Goal: Communication & Community: Answer question/provide support

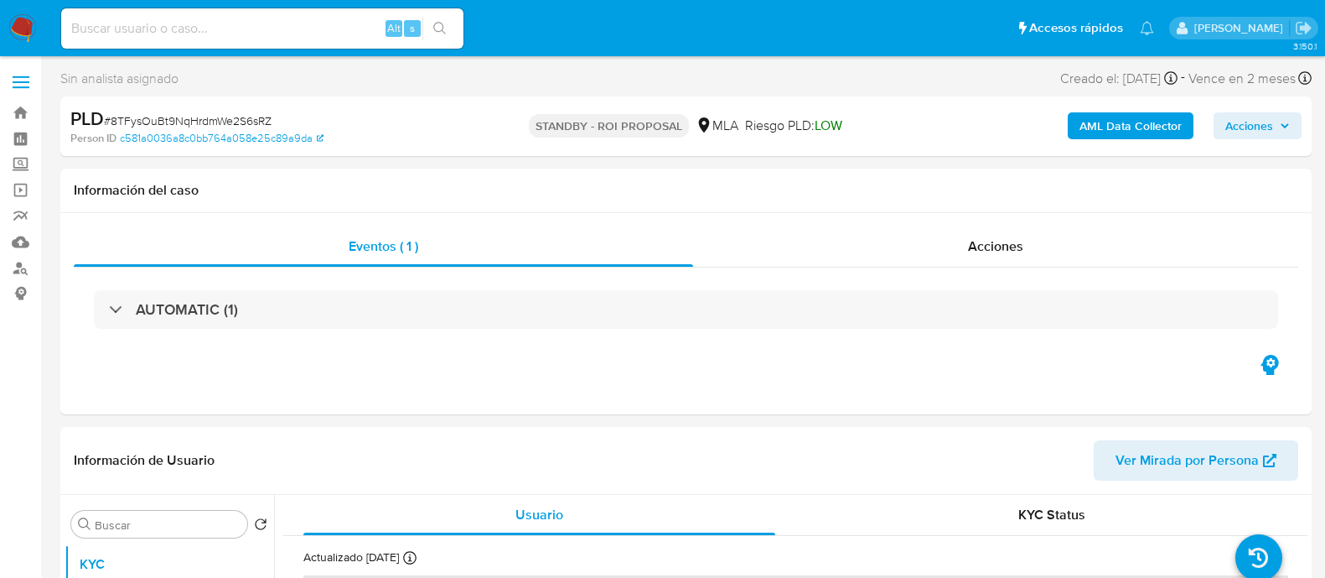
select select "10"
click at [336, 29] on input at bounding box center [262, 29] width 402 height 22
paste input "JaRyEQkNwMJ7SryvDpFhmVnp"
type input "JaRyEQkNwMJ7SryvDpFhmVnp"
click at [433, 23] on icon "search-icon" at bounding box center [439, 28] width 13 height 13
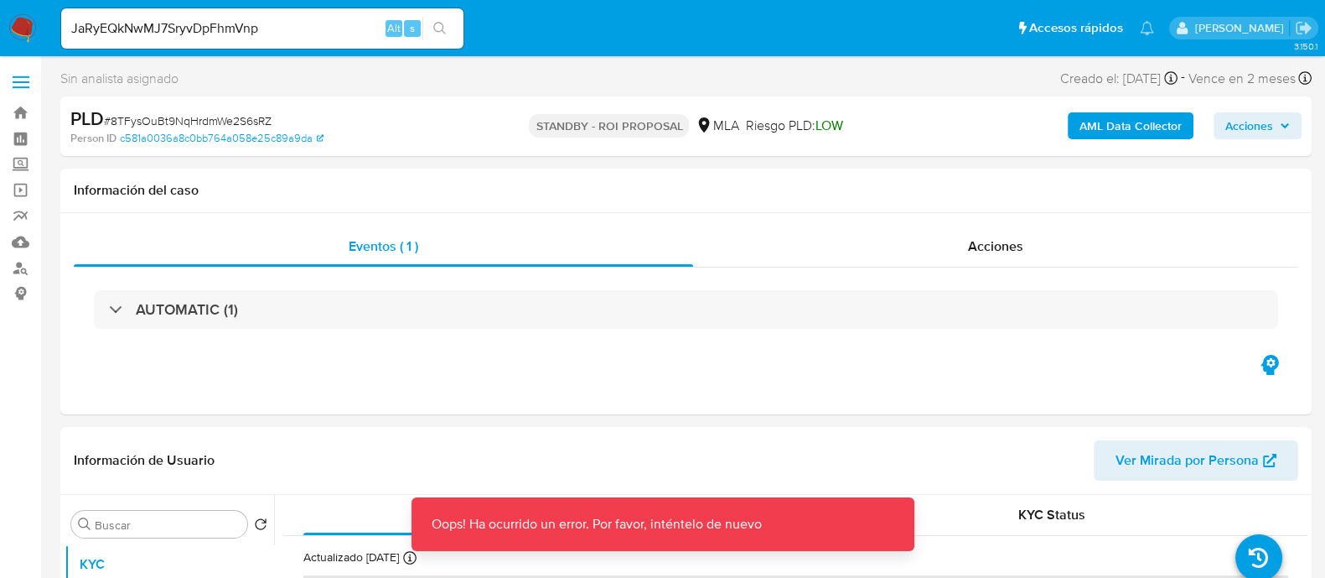
drag, startPoint x: 0, startPoint y: 24, endPoint x: 11, endPoint y: 24, distance: 10.9
click at [1, 24] on nav "Pausado Ver notificaciones JaRyEQkNwMJ7SryvDpFhmVnp Alt s Accesos rápidos Presi…" at bounding box center [662, 28] width 1325 height 56
click at [25, 23] on img at bounding box center [22, 28] width 29 height 29
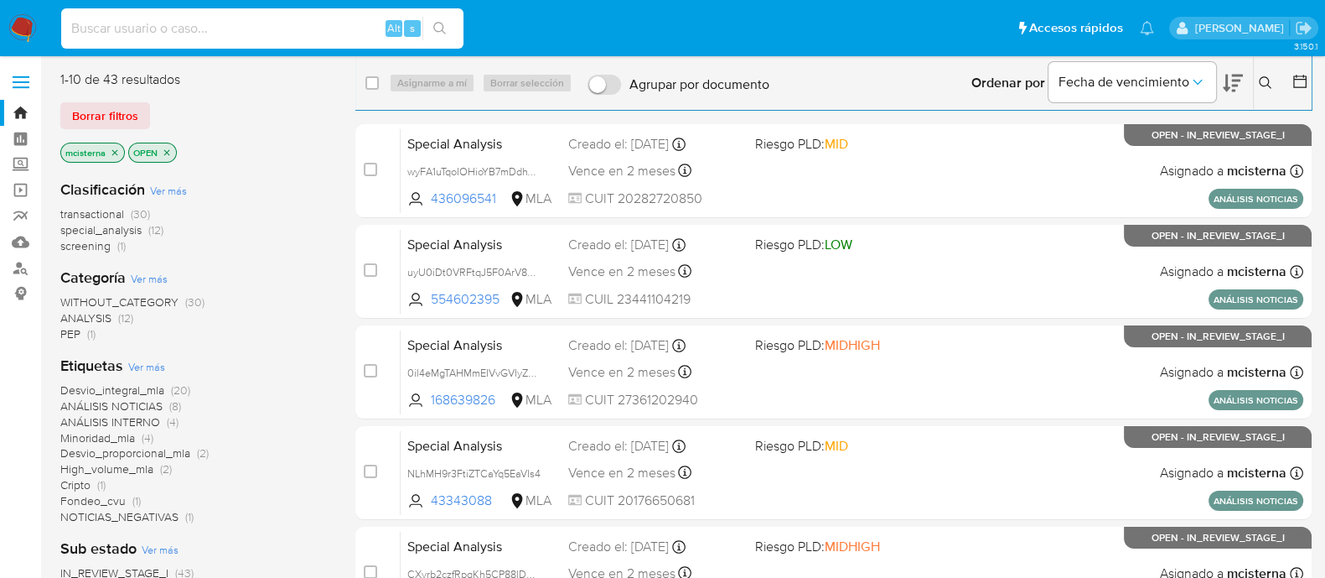
click at [329, 33] on input at bounding box center [262, 29] width 402 height 22
paste input "JaRyEQkNwMJ7SryvDpFhmVnp"
click at [421, 24] on input "JaRyEQkNwMJ7SryvDpFhmVnp" at bounding box center [262, 29] width 402 height 22
type input "JaRyEQkNwMJ7SryvDpFhmVnp"
click at [447, 37] on button "search-icon" at bounding box center [439, 28] width 34 height 23
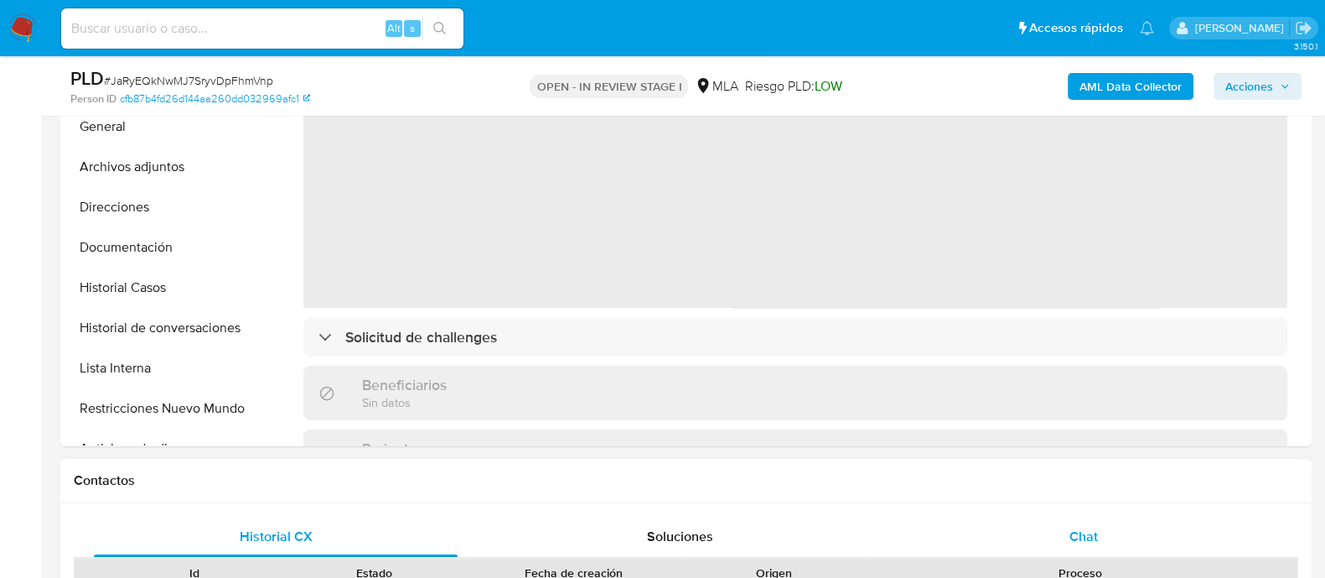
click at [1077, 539] on span "Chat" at bounding box center [1084, 535] width 29 height 19
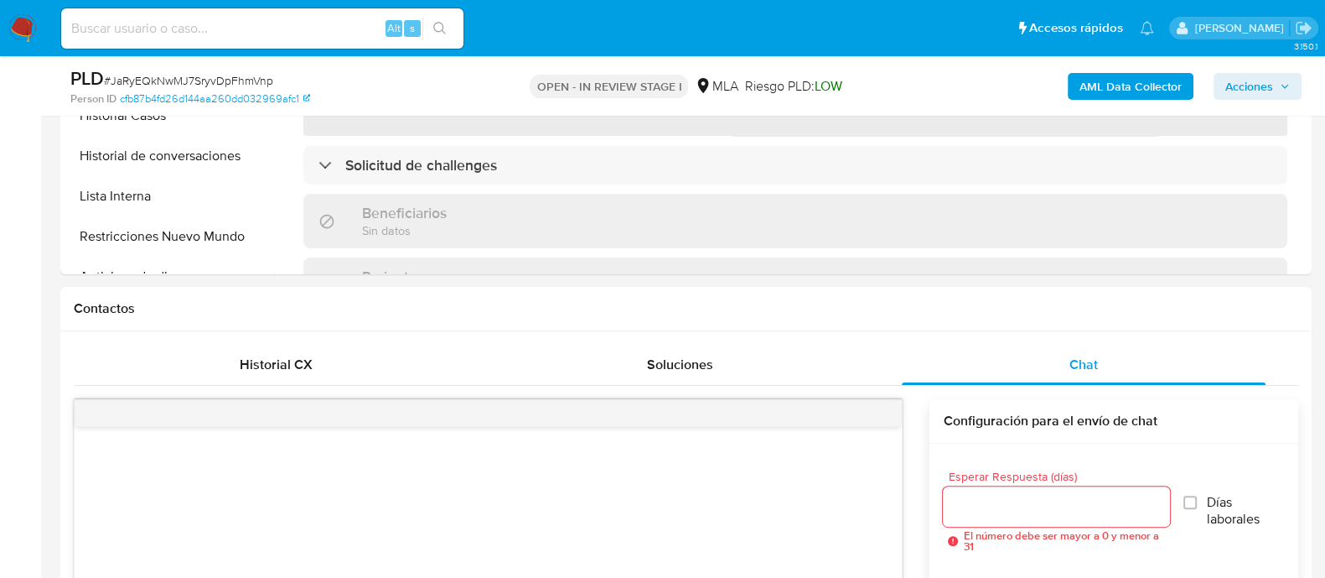
scroll to position [943, 0]
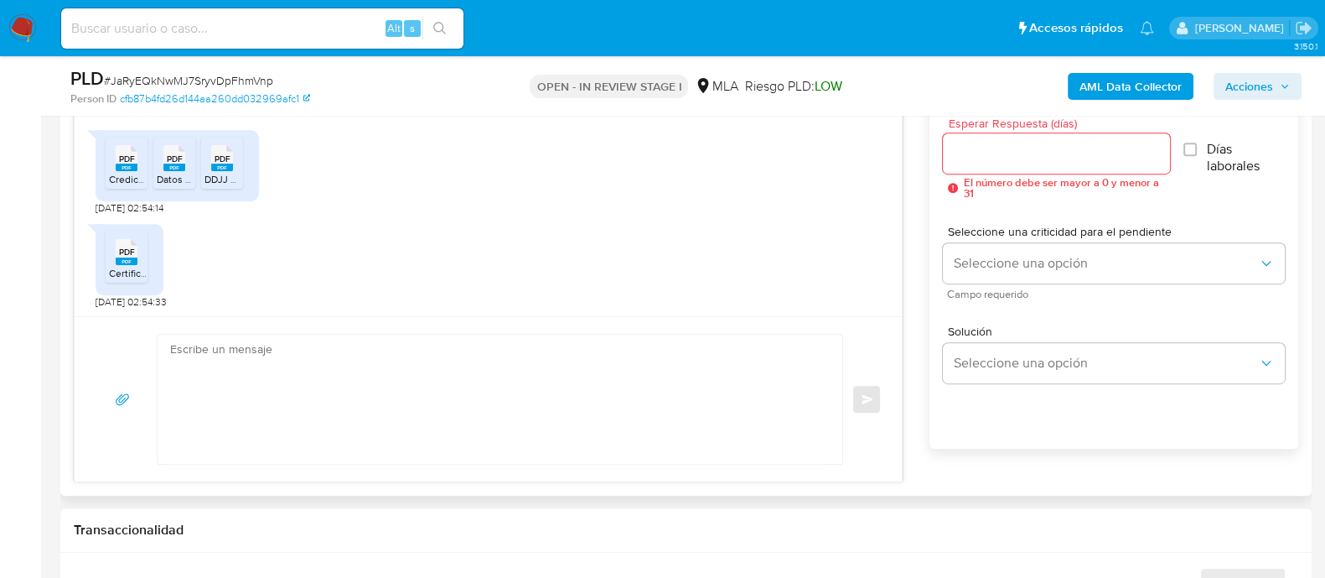
select select "10"
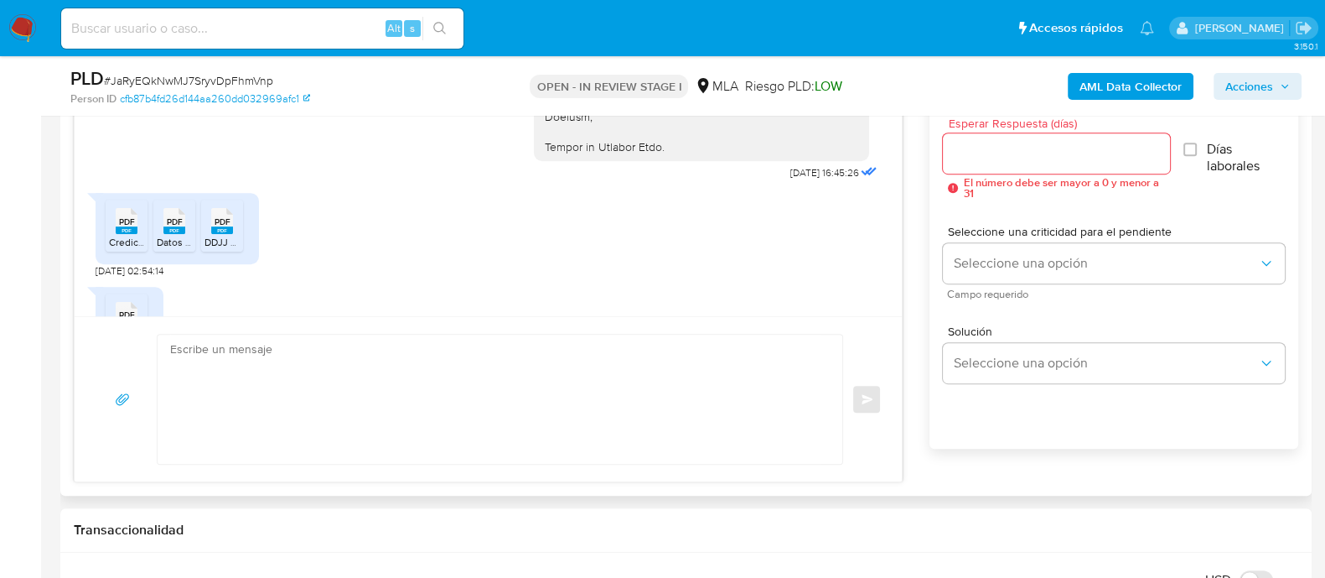
scroll to position [1003, 0]
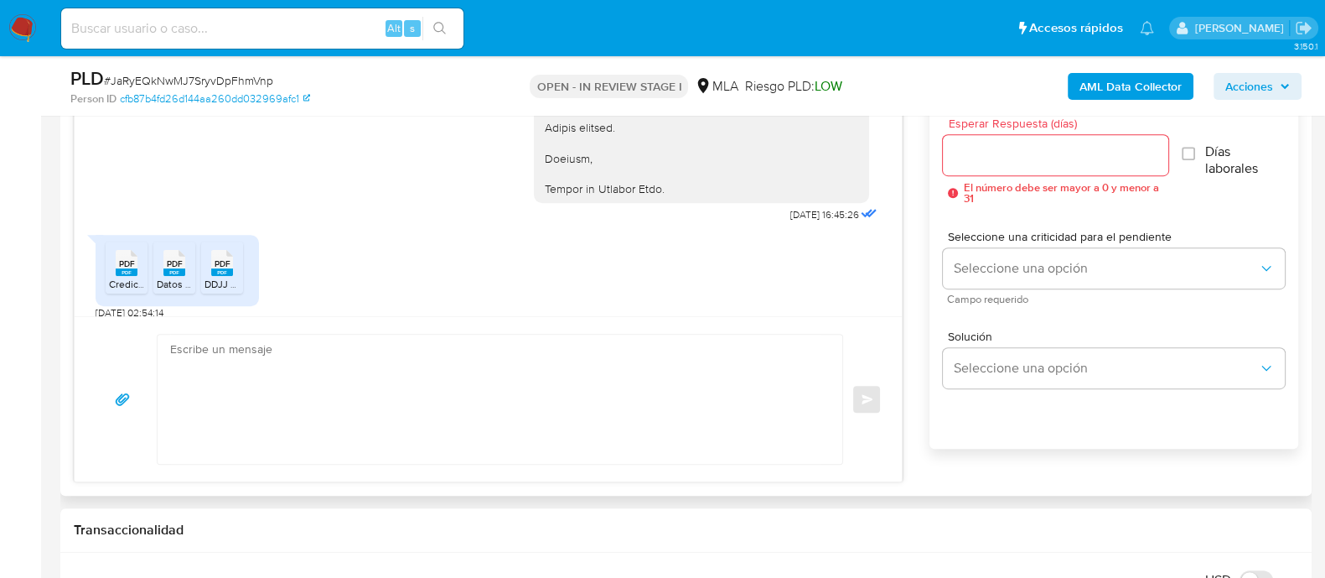
click at [130, 270] on rect at bounding box center [127, 272] width 22 height 8
click at [179, 269] on rect at bounding box center [174, 272] width 22 height 8
click at [205, 269] on div "PDF PDF" at bounding box center [222, 261] width 35 height 33
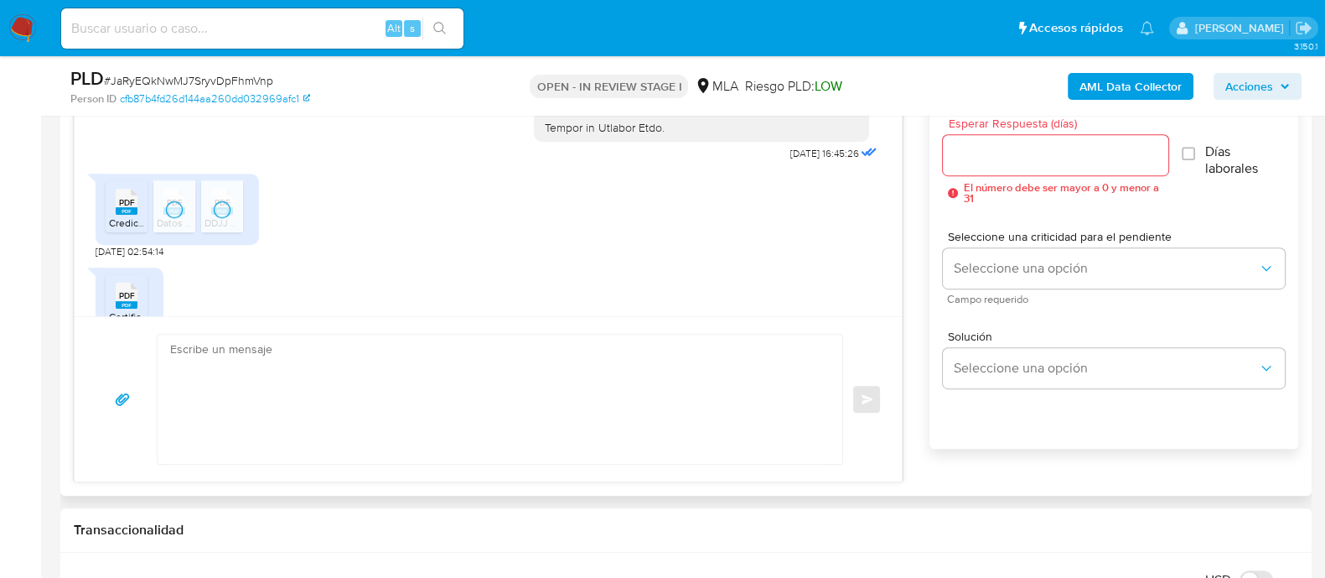
scroll to position [1108, 0]
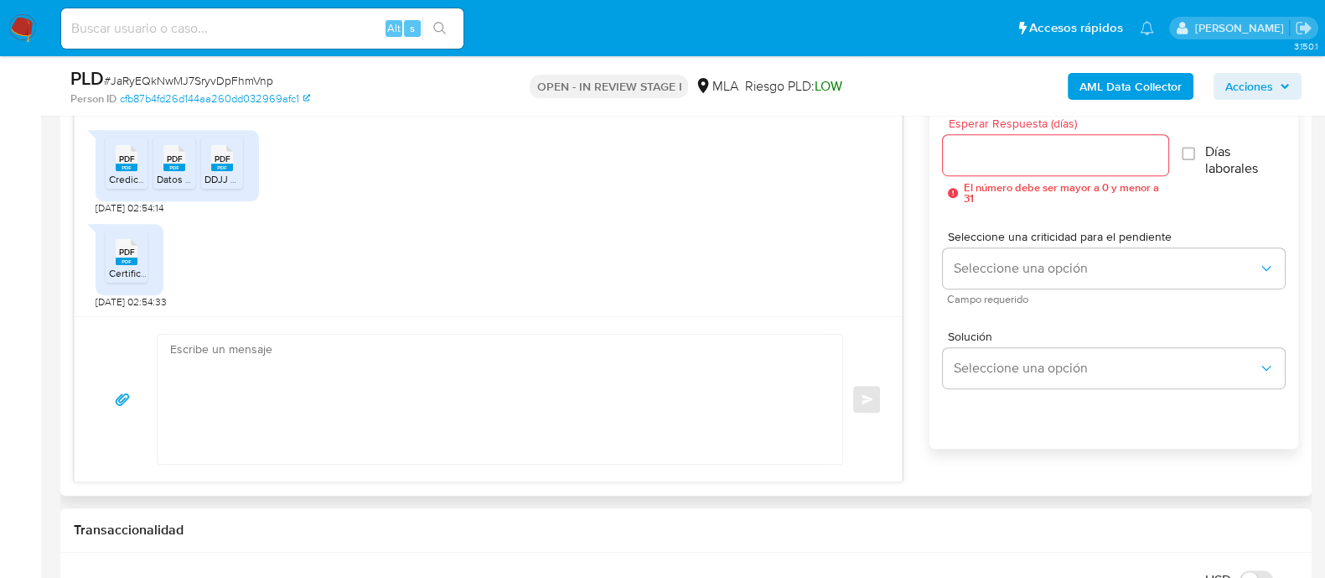
drag, startPoint x: 139, startPoint y: 258, endPoint x: 213, endPoint y: 259, distance: 73.8
click at [139, 258] on div "PDF PDF" at bounding box center [126, 250] width 35 height 33
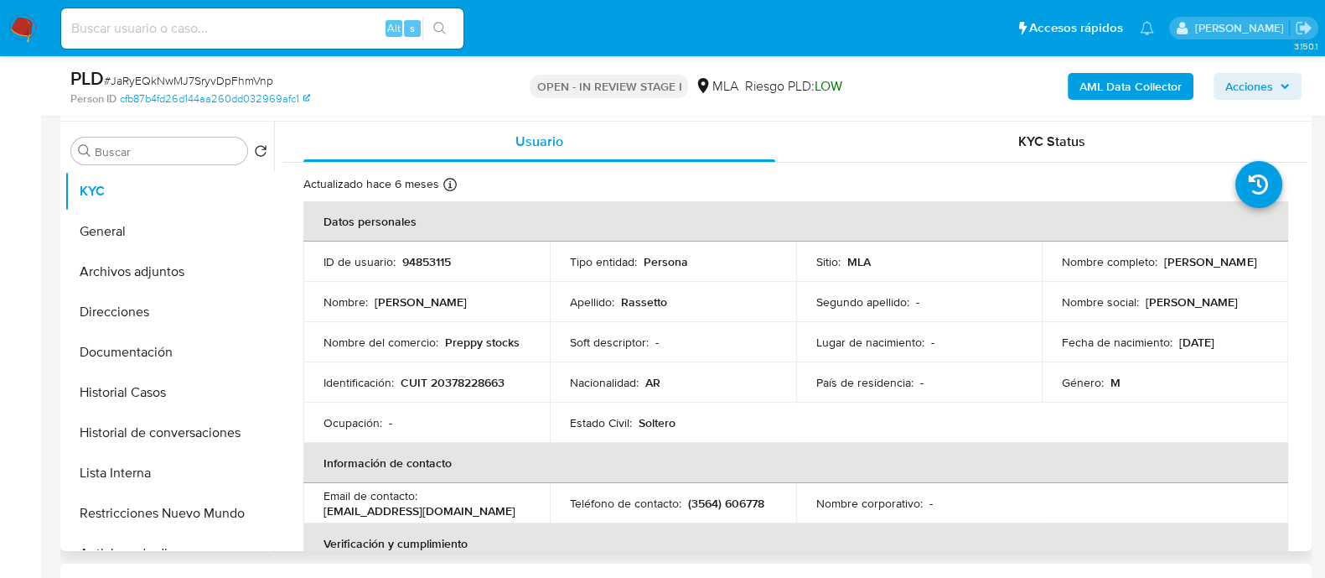
scroll to position [314, 0]
click at [428, 257] on p "94853115" at bounding box center [426, 260] width 49 height 15
copy p "94853115"
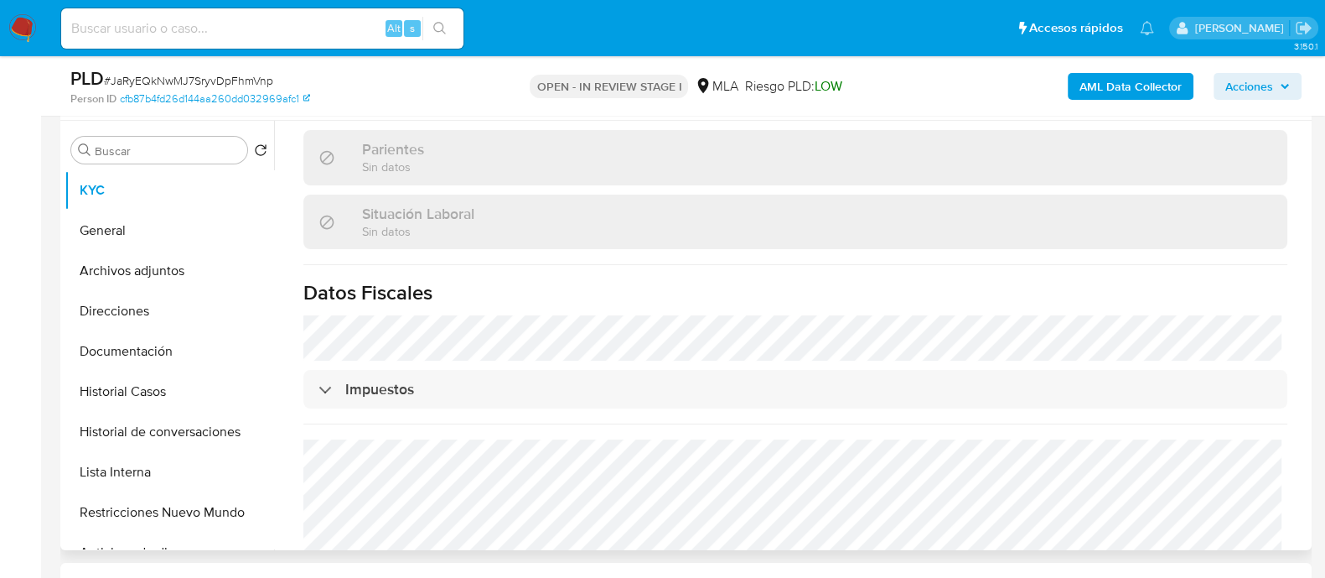
scroll to position [899, 0]
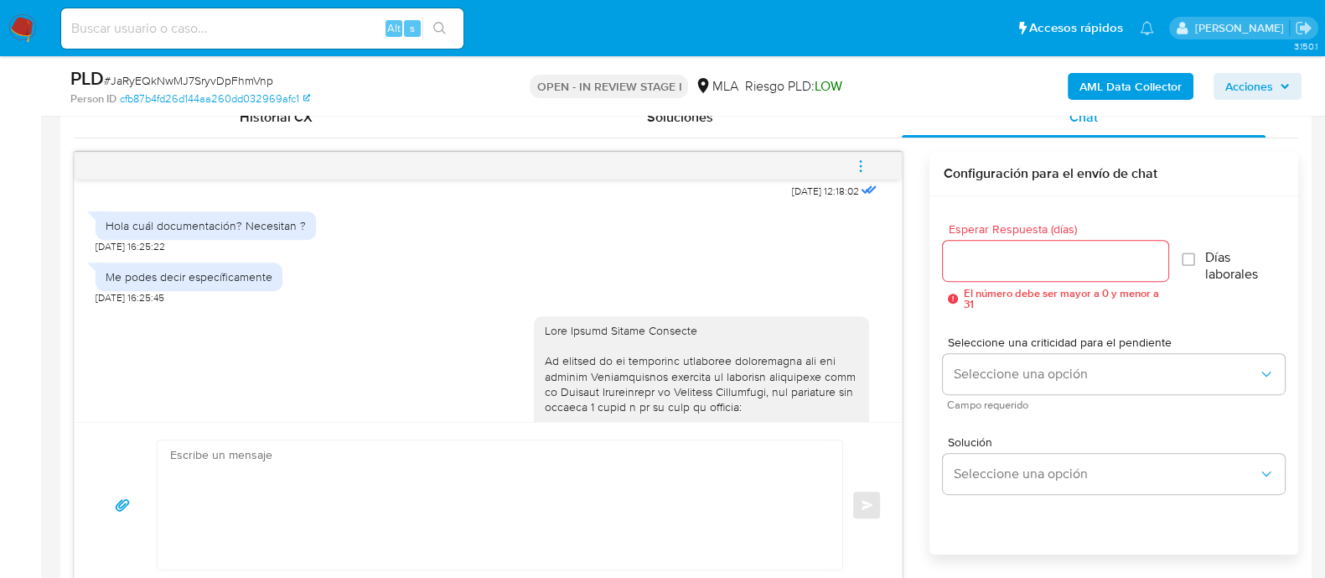
click at [686, 484] on textarea at bounding box center [495, 504] width 651 height 129
paste textarea "Hola, Muchas gracias por la respuesta. Analizamos tu caso y notamos que la info…"
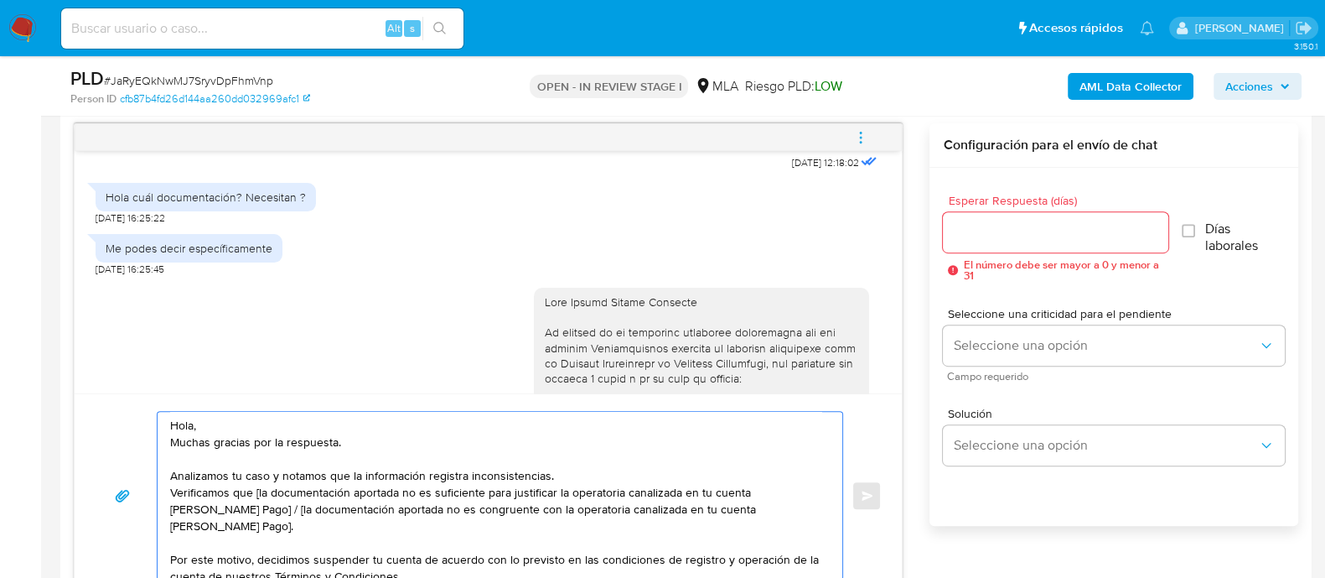
scroll to position [0, 0]
click at [369, 428] on textarea "Hola, Muchas gracias por la respuesta. Analizamos tu caso y notamos que la info…" at bounding box center [495, 496] width 651 height 168
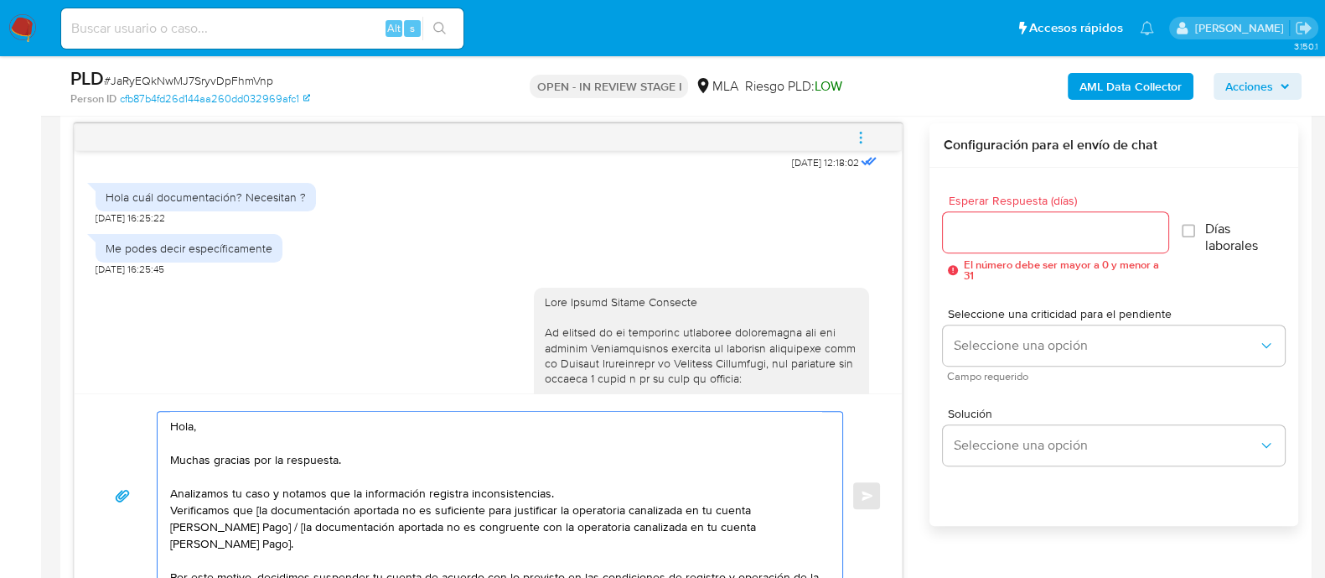
click at [570, 482] on textarea "Hola, Muchas gracias por la respuesta. Analizamos tu caso y notamos que la info…" at bounding box center [495, 496] width 651 height 168
click at [610, 496] on textarea "Hola, Muchas gracias por la respuesta. Analizamos tu caso y notamos que la info…" at bounding box center [495, 496] width 651 height 168
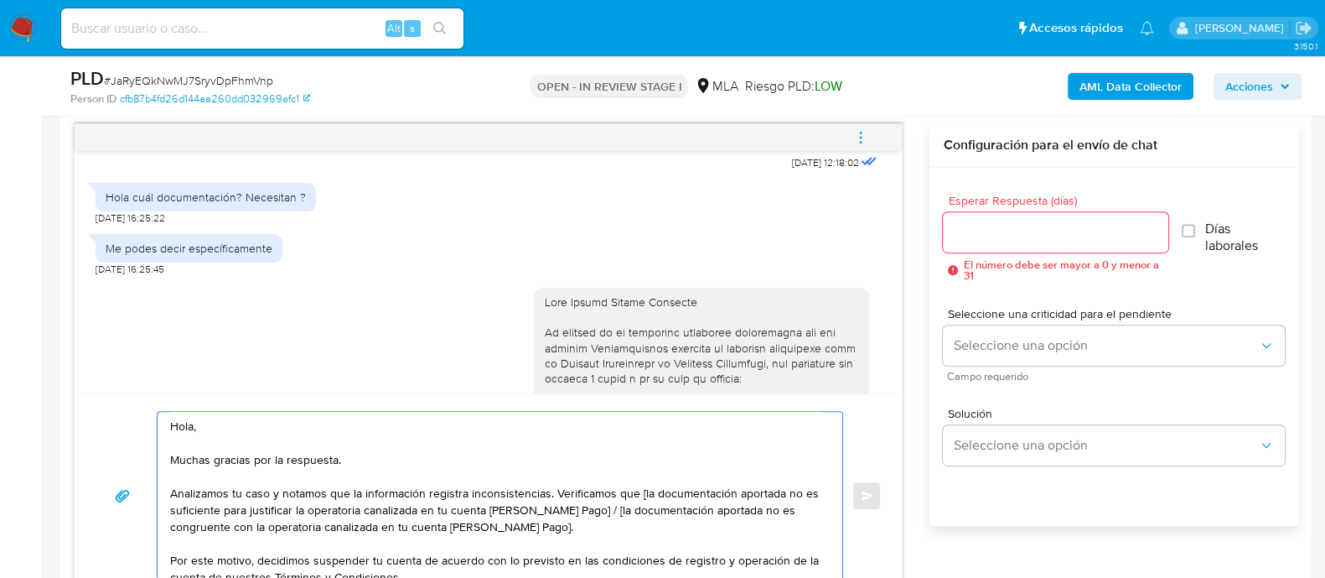
click at [639, 488] on textarea "Hola, Muchas gracias por la respuesta. Analizamos tu caso y notamos que la info…" at bounding box center [495, 496] width 651 height 168
drag, startPoint x: 574, startPoint y: 516, endPoint x: 590, endPoint y: 510, distance: 17.3
click at [590, 510] on textarea "Hola, Muchas gracias por la respuesta. Analizamos tu caso y notamos que la info…" at bounding box center [495, 496] width 651 height 168
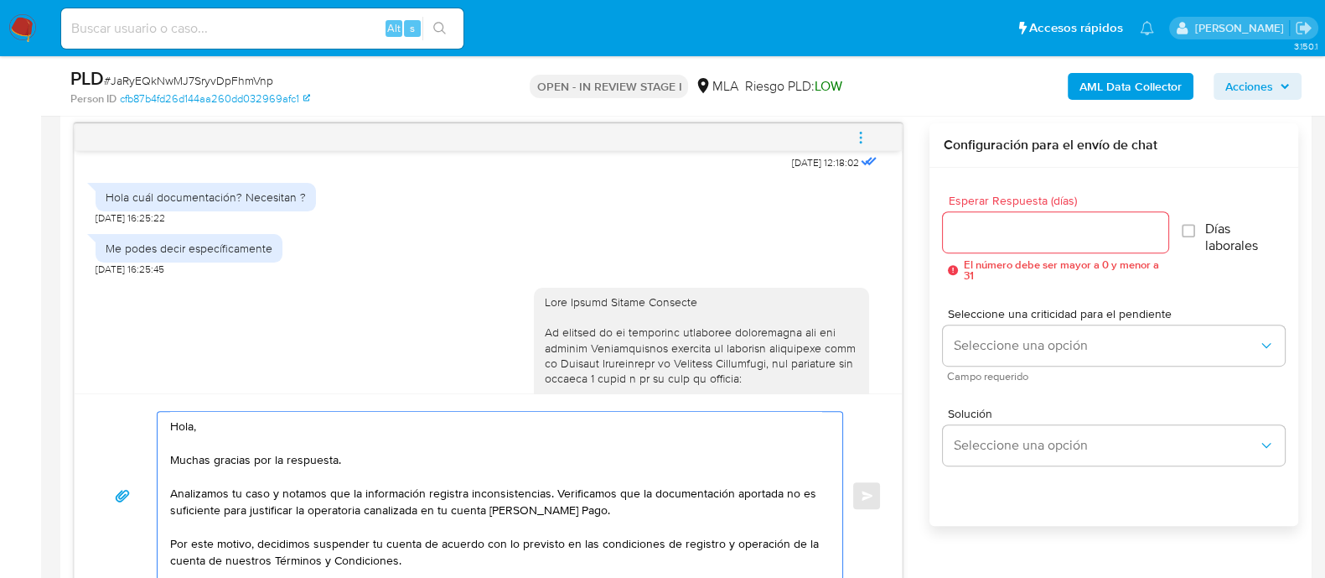
type textarea "Hola, Muchas gracias por la respuesta. Analizamos tu caso y notamos que la info…"
click at [960, 221] on input "Esperar Respuesta (días)" at bounding box center [1055, 232] width 225 height 22
type input "9"
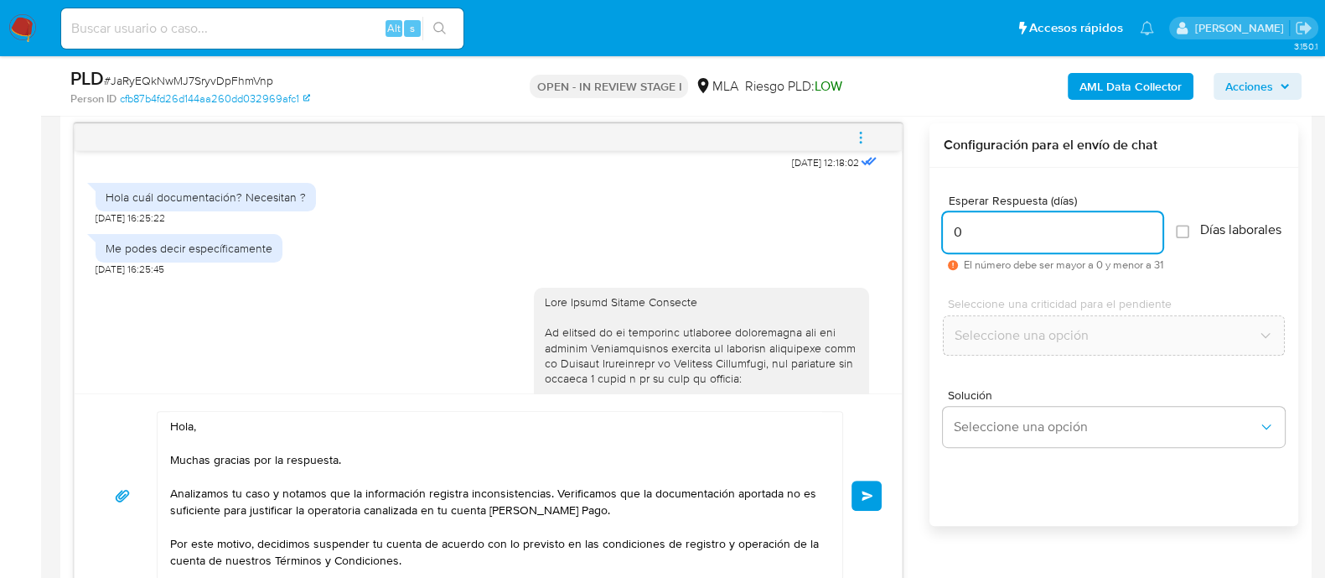
type input "0"
click at [875, 503] on button "Enviar" at bounding box center [867, 495] width 30 height 30
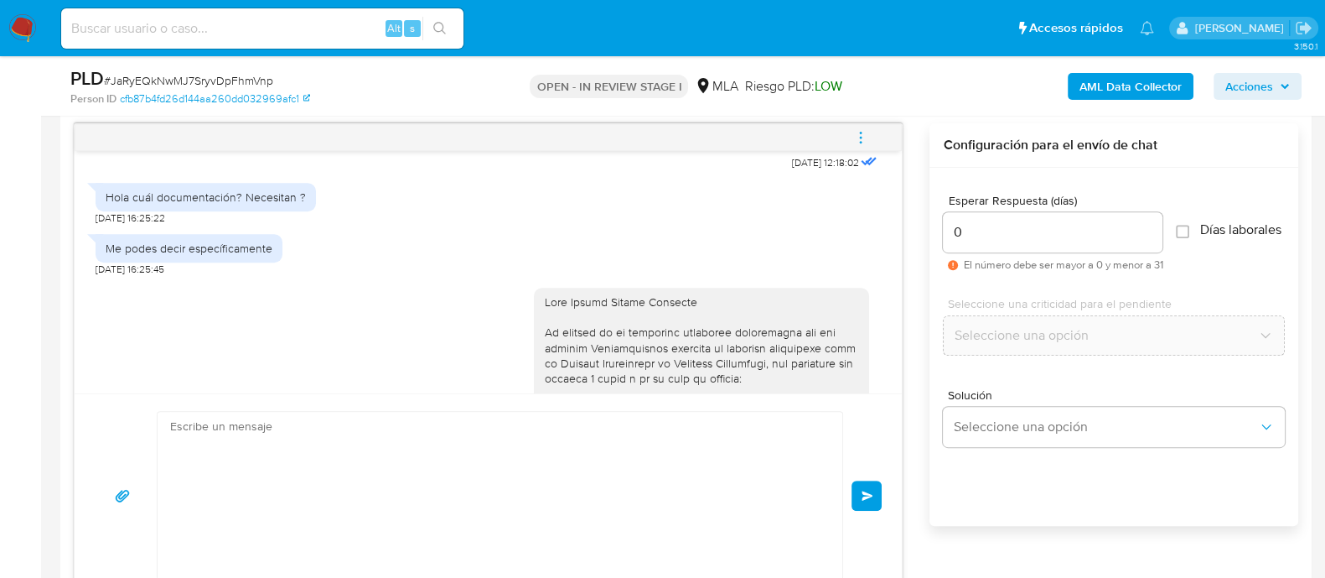
scroll to position [1476, 0]
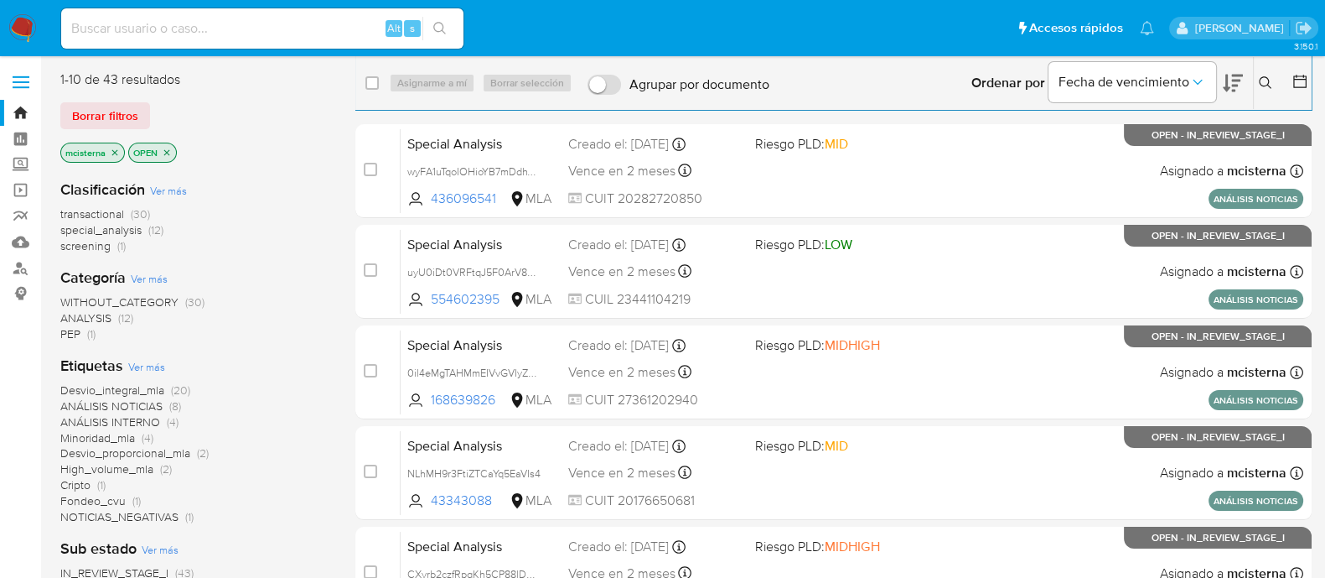
click at [1264, 84] on icon at bounding box center [1265, 82] width 13 height 13
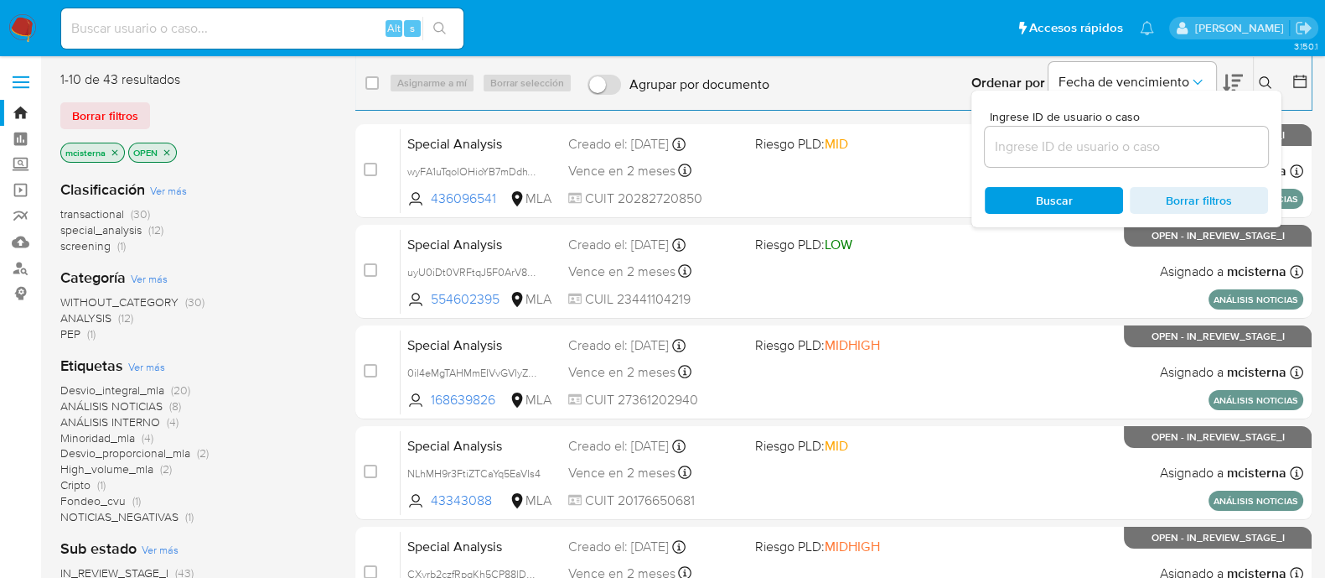
click at [1141, 144] on input at bounding box center [1126, 147] width 283 height 22
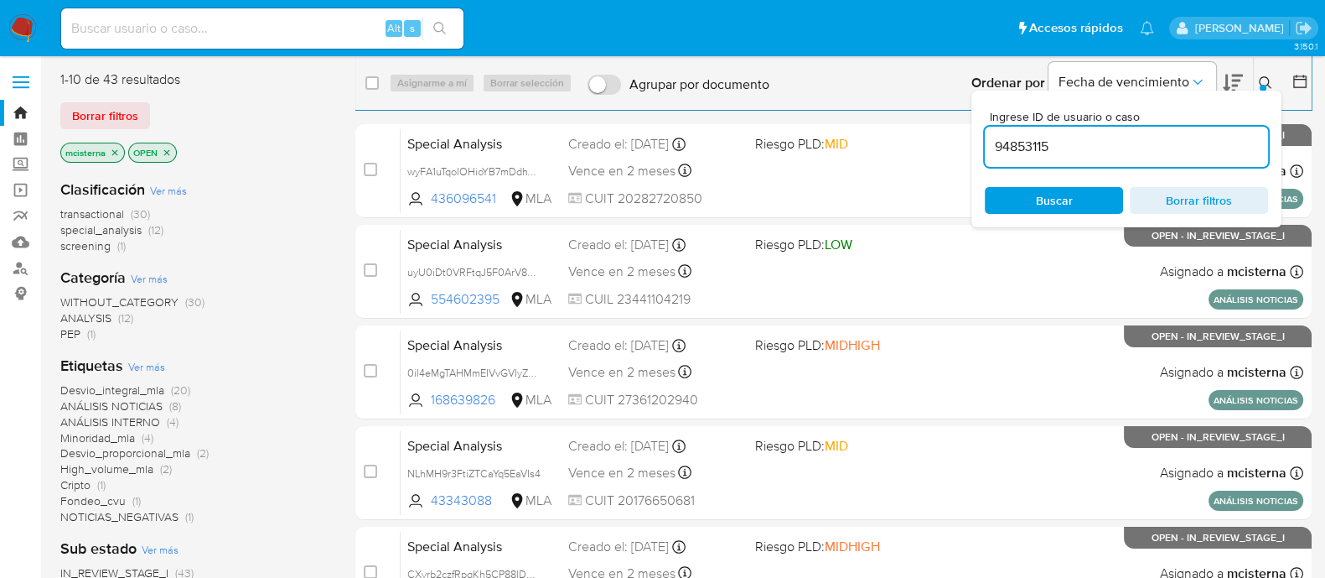
type input "94853115"
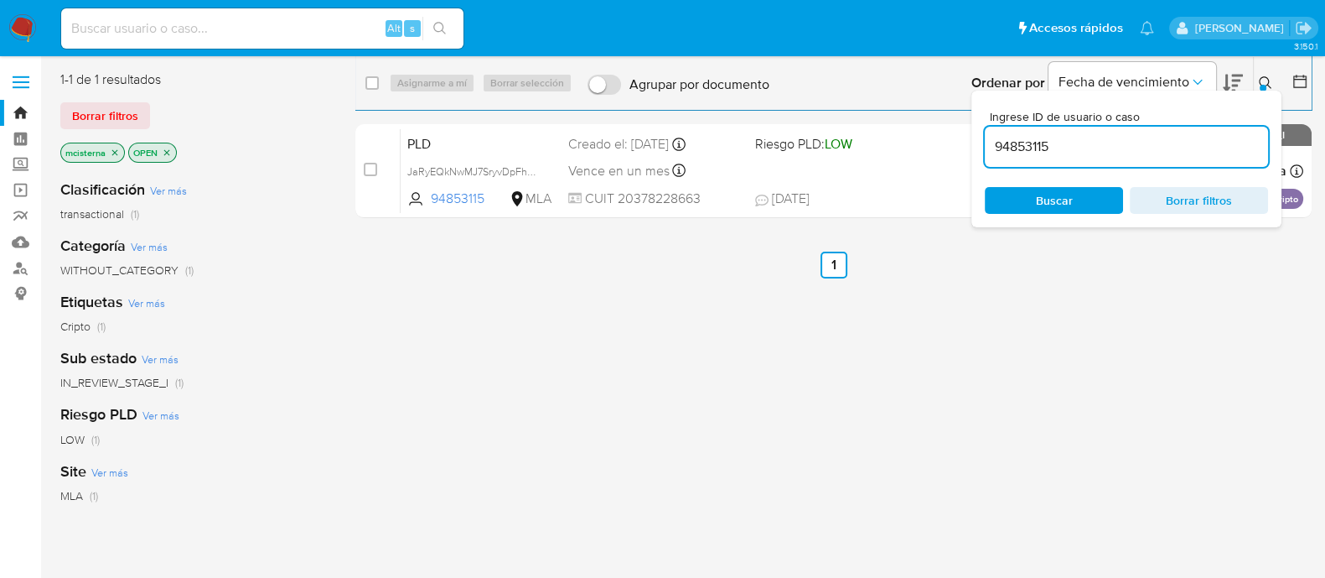
click at [382, 87] on div "select-all-cases-checkbox" at bounding box center [375, 83] width 20 height 20
click at [377, 87] on input "checkbox" at bounding box center [371, 82] width 13 height 13
checkbox input "true"
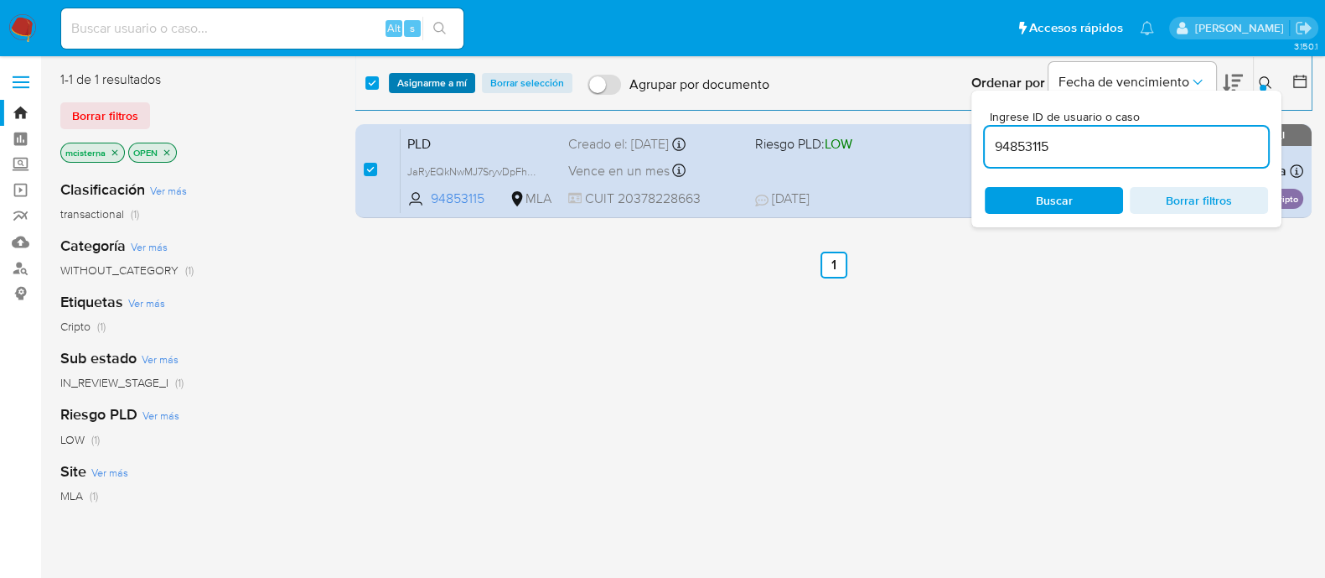
click at [461, 88] on span "Asignarme a mí" at bounding box center [432, 83] width 70 height 17
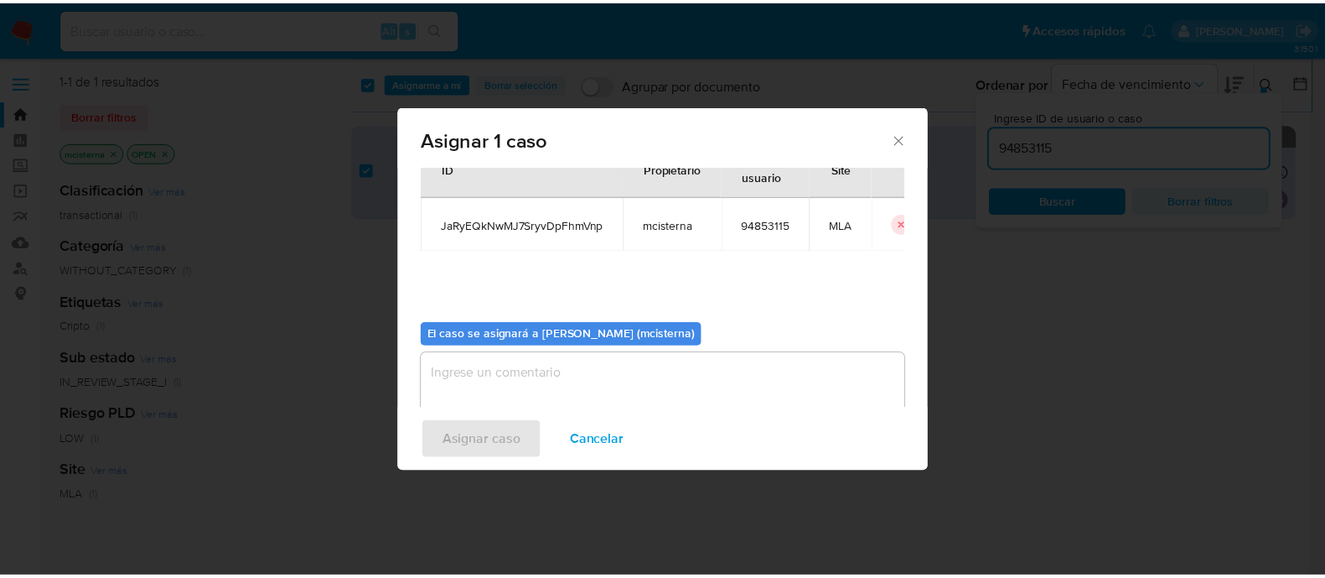
scroll to position [86, 0]
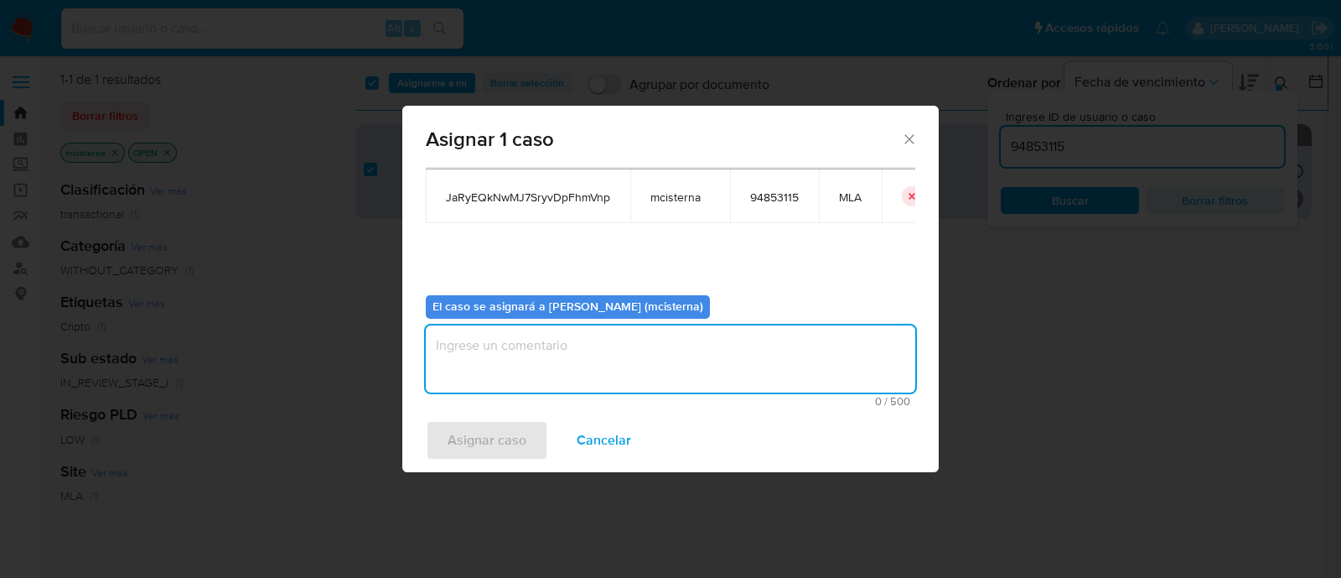
click at [666, 366] on textarea "assign-modal" at bounding box center [671, 358] width 490 height 67
type textarea "mcisterna"
click at [497, 441] on span "Asignar caso" at bounding box center [487, 440] width 79 height 37
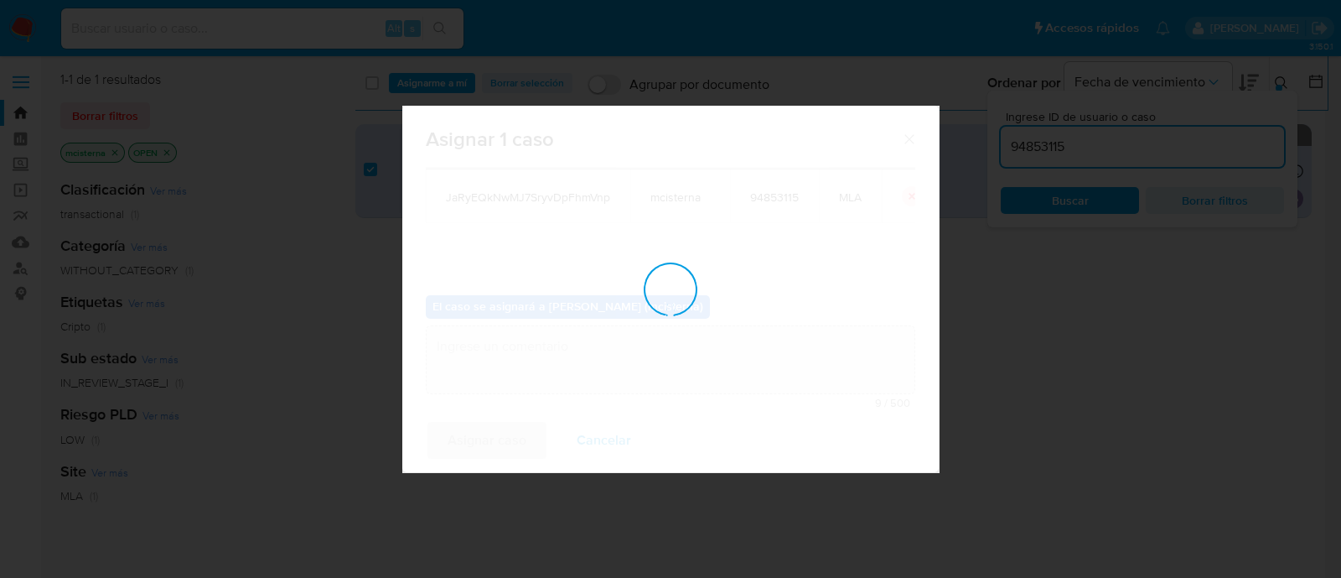
checkbox input "false"
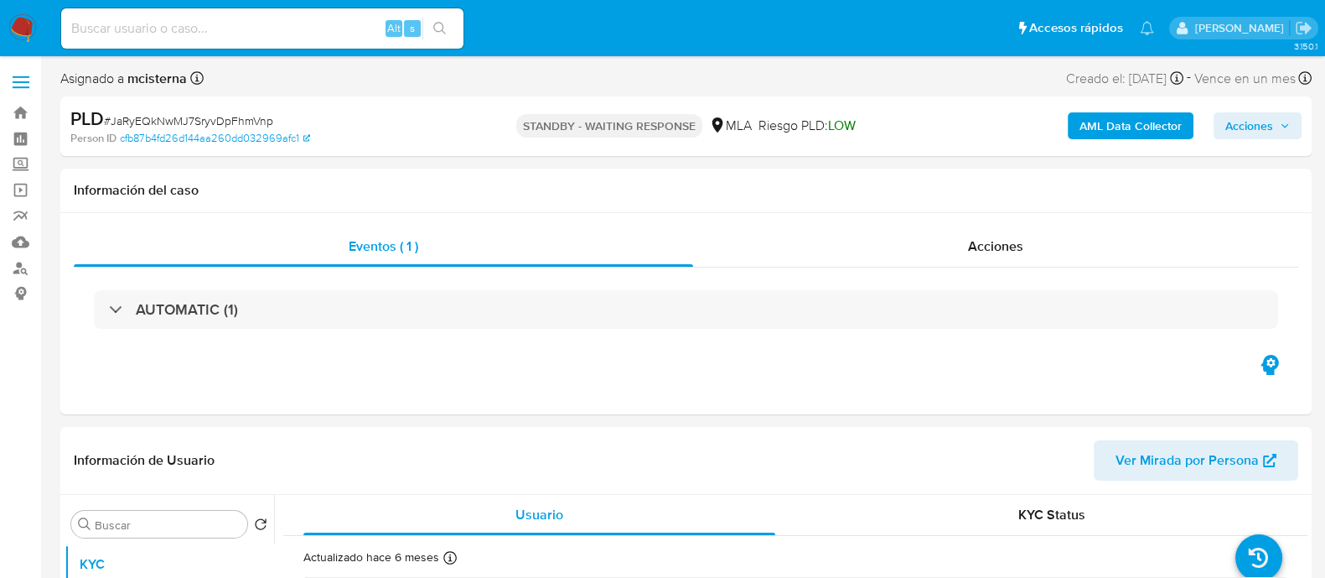
select select "10"
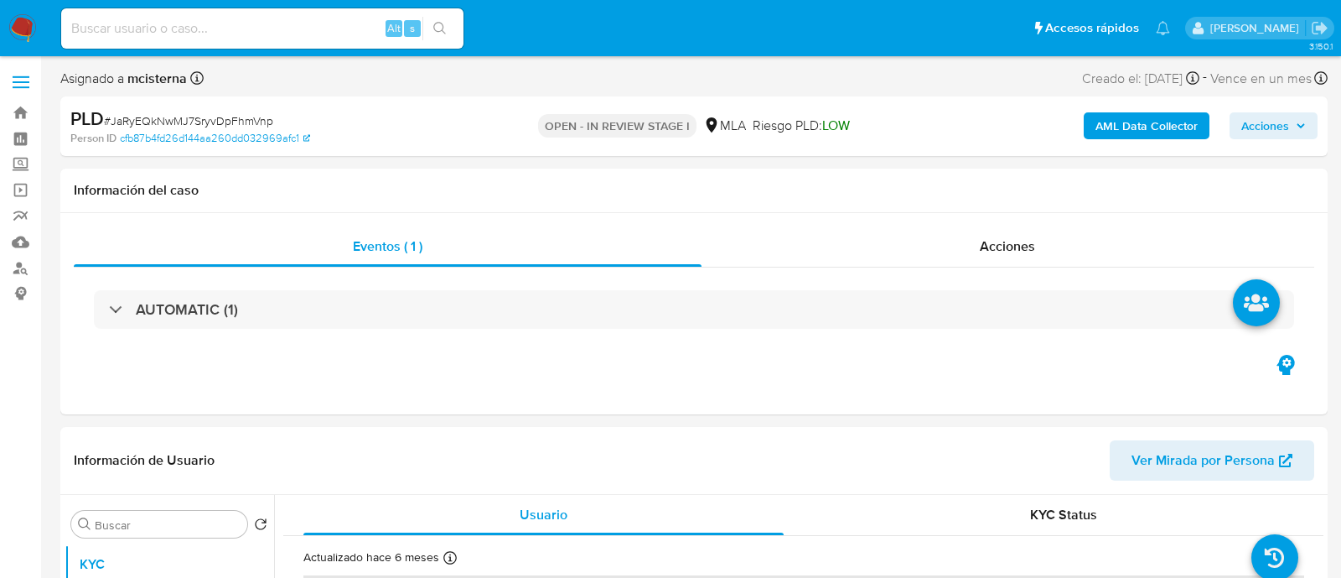
select select "10"
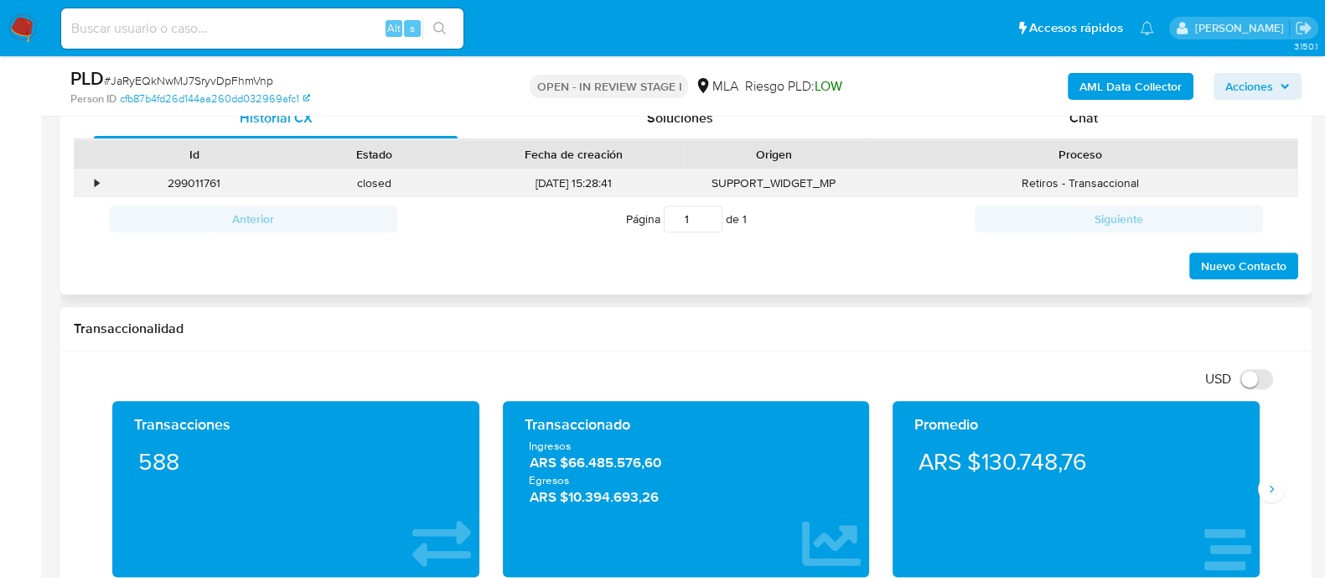
scroll to position [733, 0]
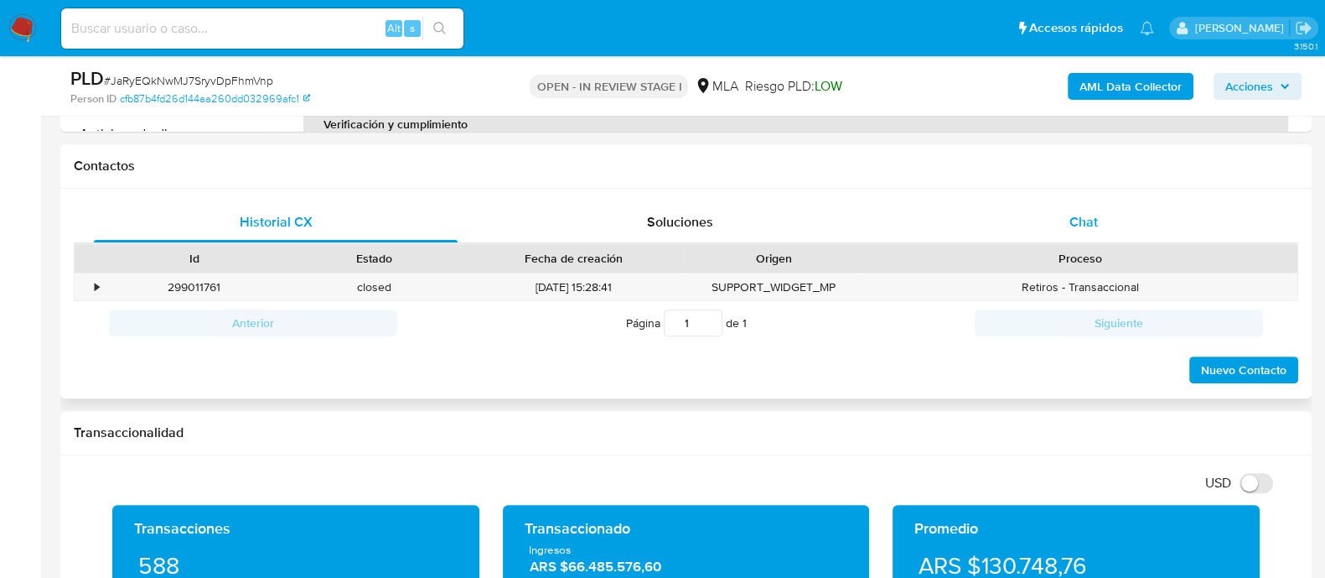
click at [1081, 232] on div "Chat" at bounding box center [1084, 222] width 364 height 40
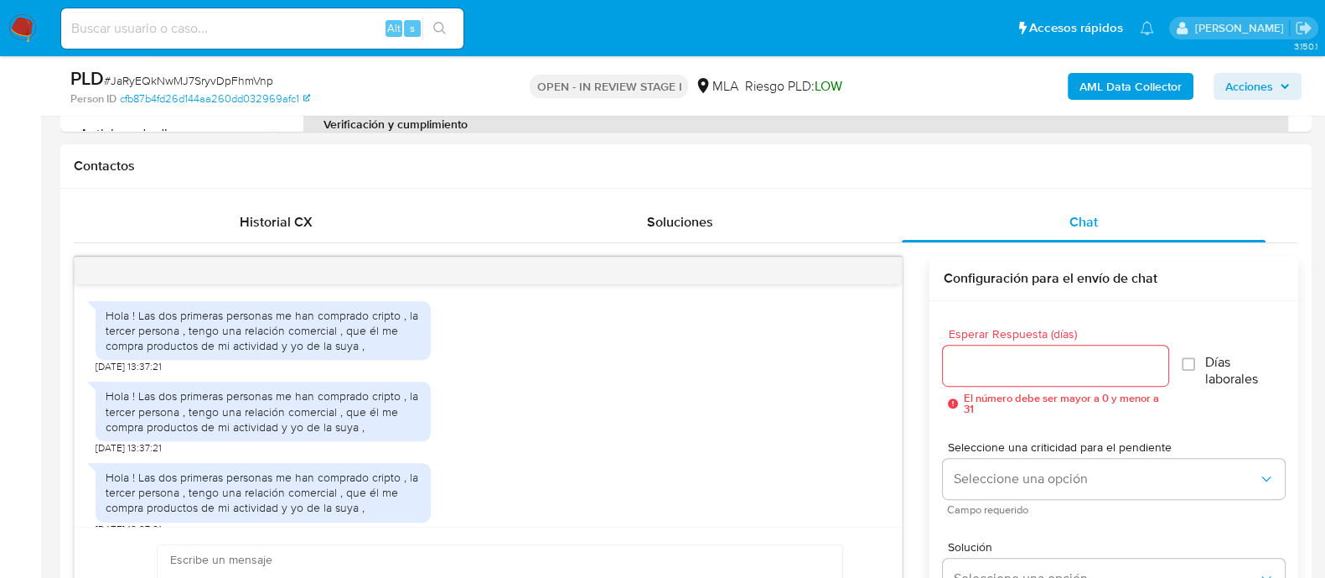
scroll to position [1395, 0]
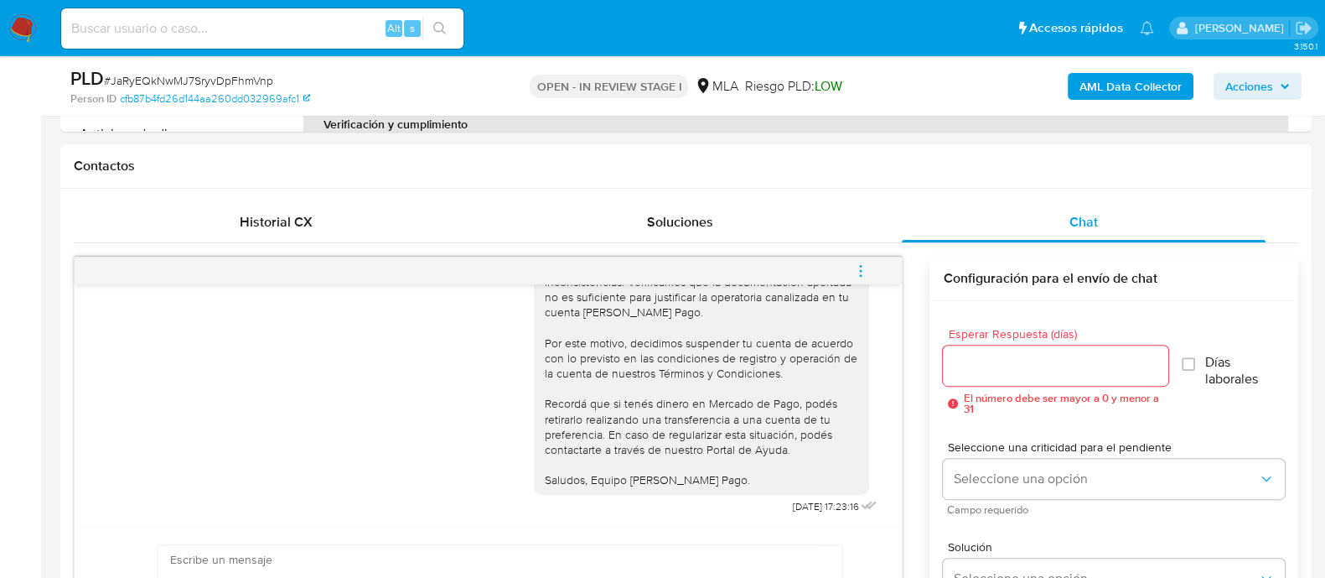
click at [869, 263] on button "menu-action" at bounding box center [860, 271] width 55 height 40
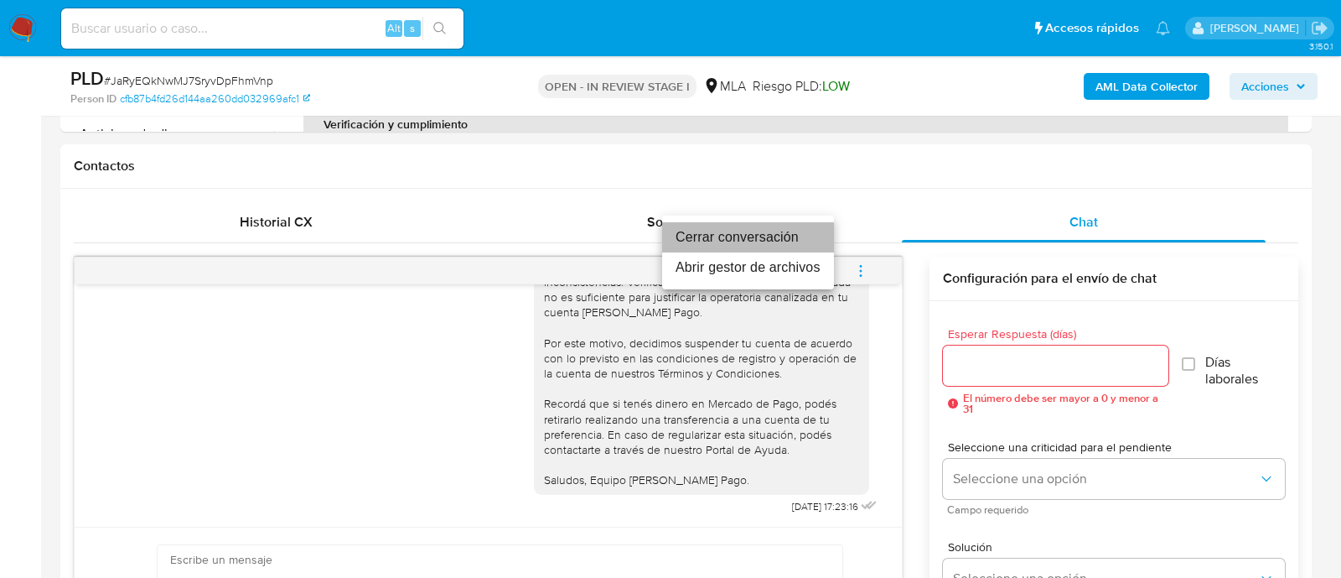
click at [771, 236] on li "Cerrar conversación" at bounding box center [748, 237] width 172 height 30
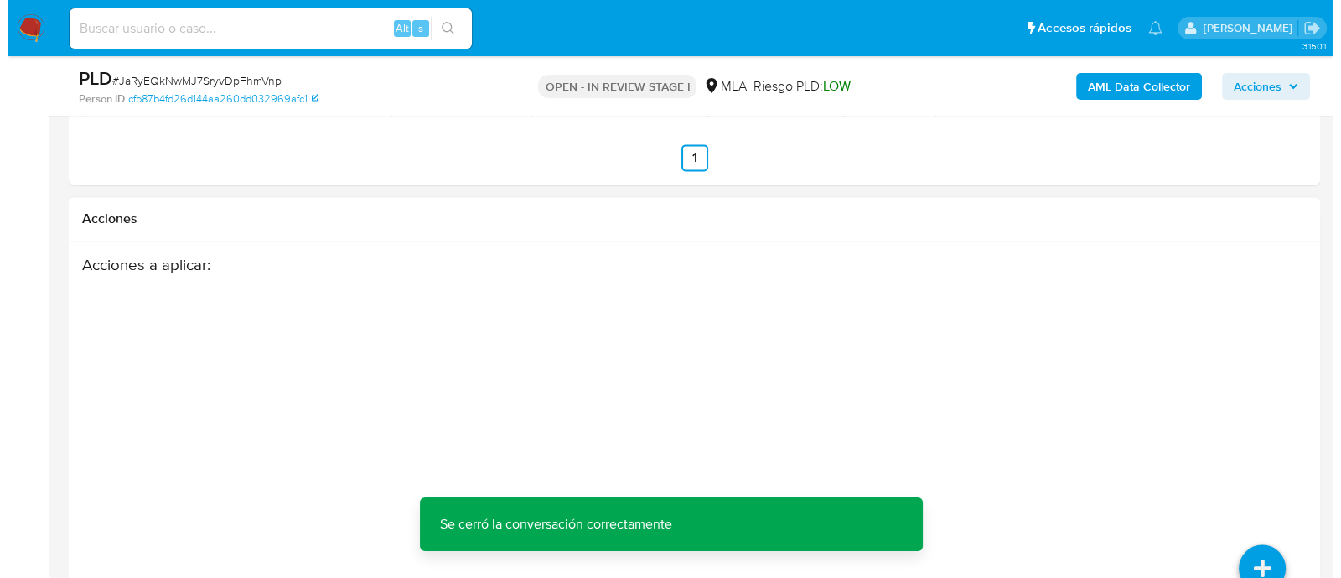
scroll to position [2944, 0]
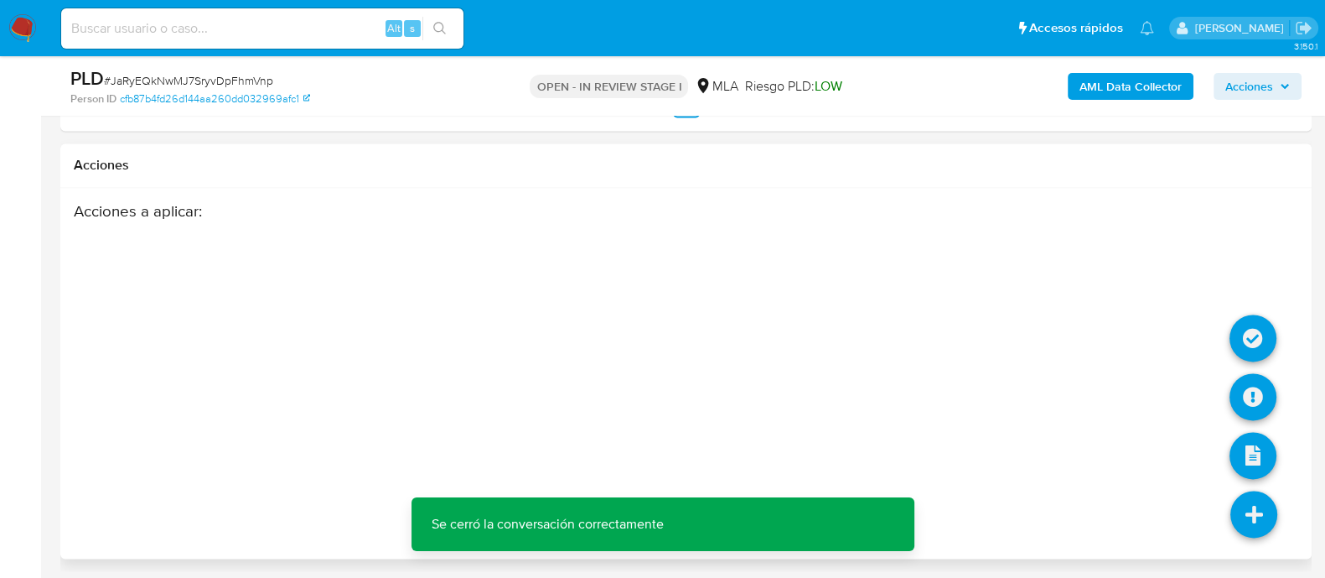
click at [1254, 378] on icon at bounding box center [1253, 396] width 47 height 47
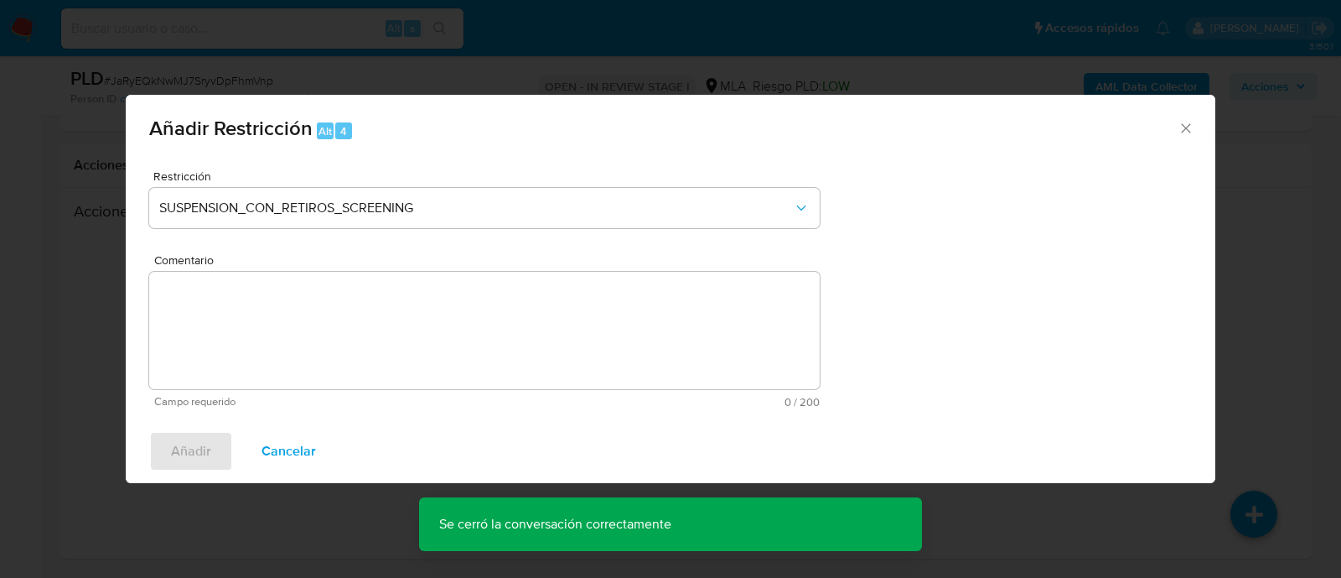
click at [1252, 396] on div "Añadir Restricción Alt 4 Restricción SUSPENSION_CON_RETIROS_SCREENING Comentari…" at bounding box center [670, 289] width 1341 height 578
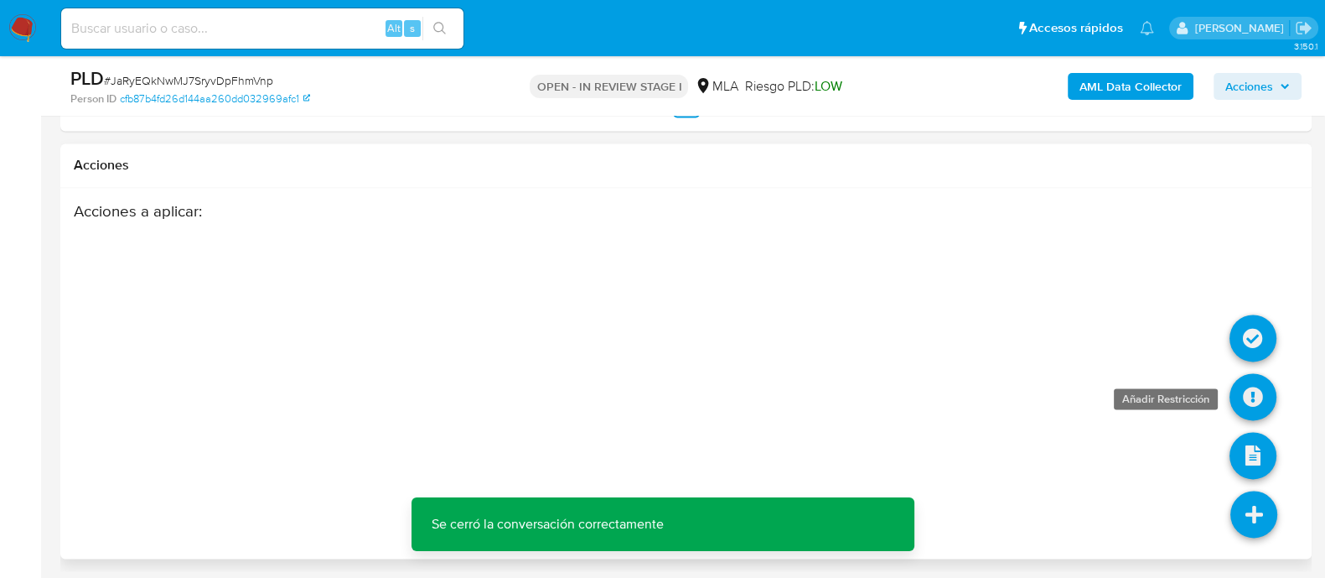
click at [1254, 391] on icon at bounding box center [1253, 396] width 47 height 47
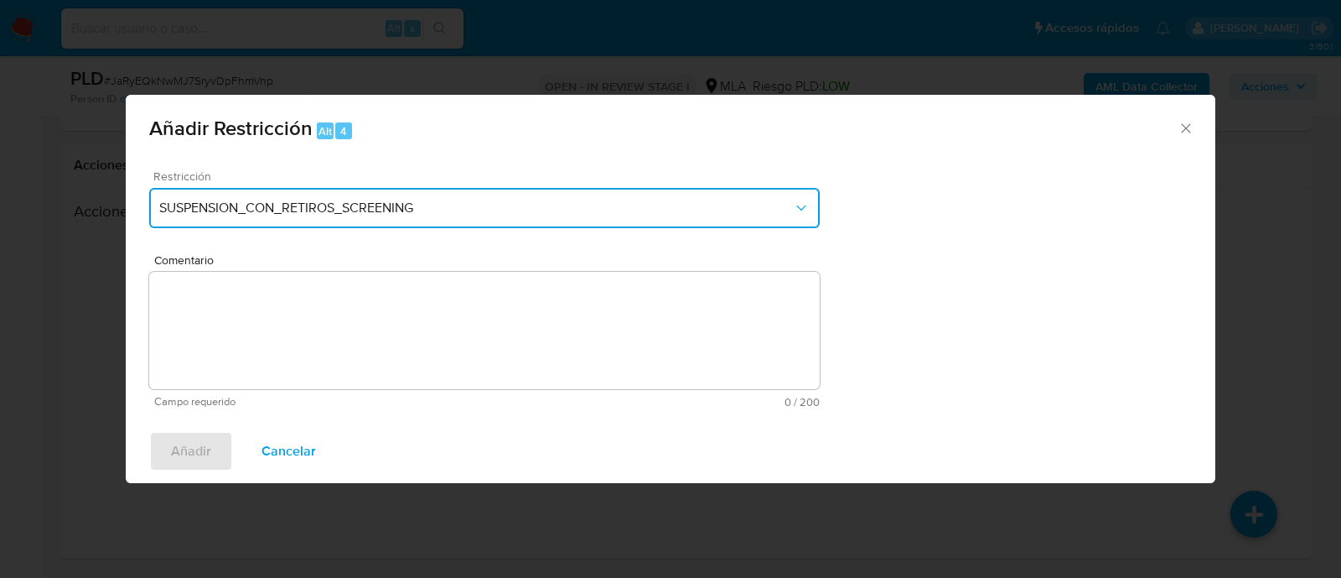
click at [418, 203] on span "SUSPENSION_CON_RETIROS_SCREENING" at bounding box center [476, 208] width 634 height 17
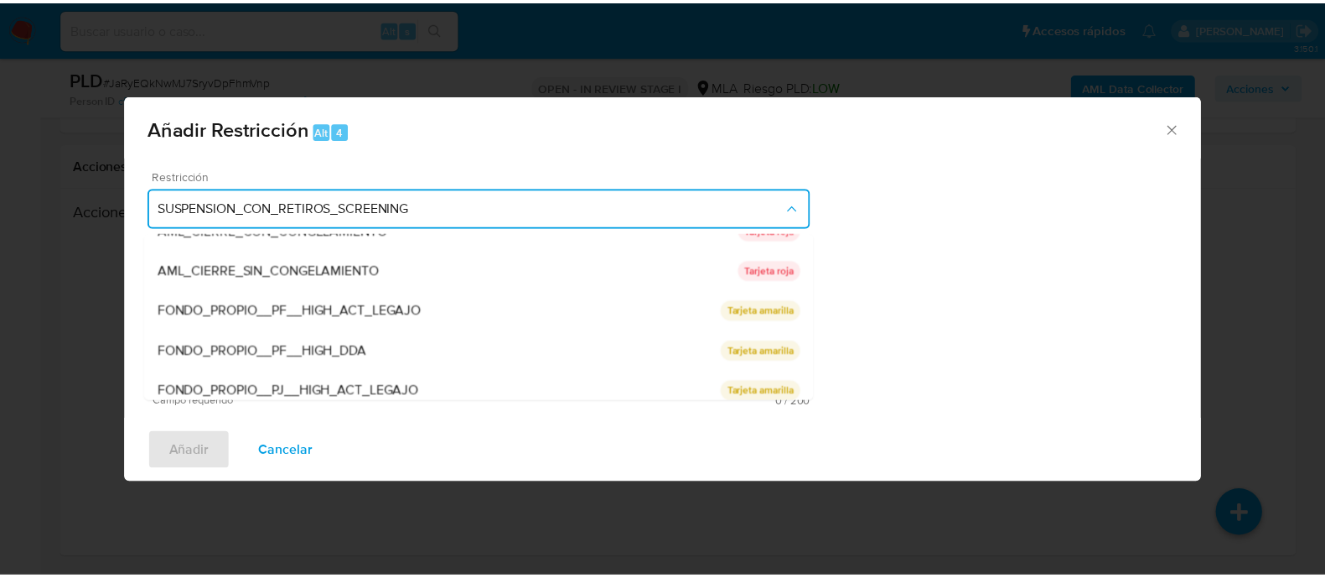
scroll to position [275, 0]
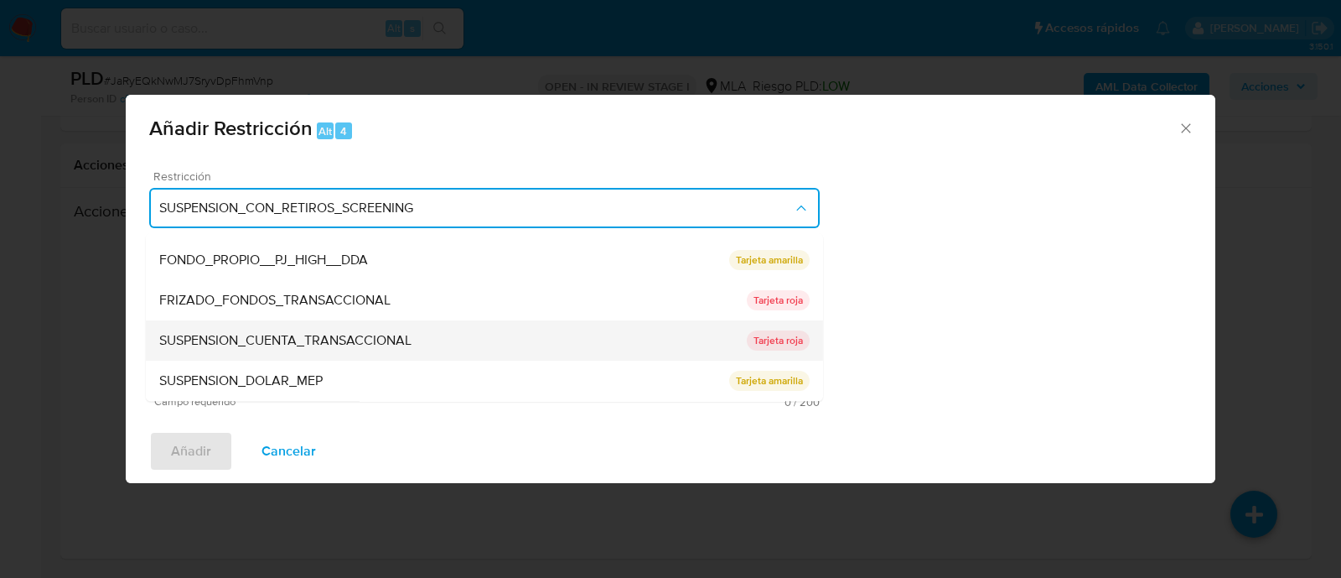
click at [444, 321] on div "SUSPENSION_CUENTA_TRANSACCIONAL" at bounding box center [453, 341] width 588 height 40
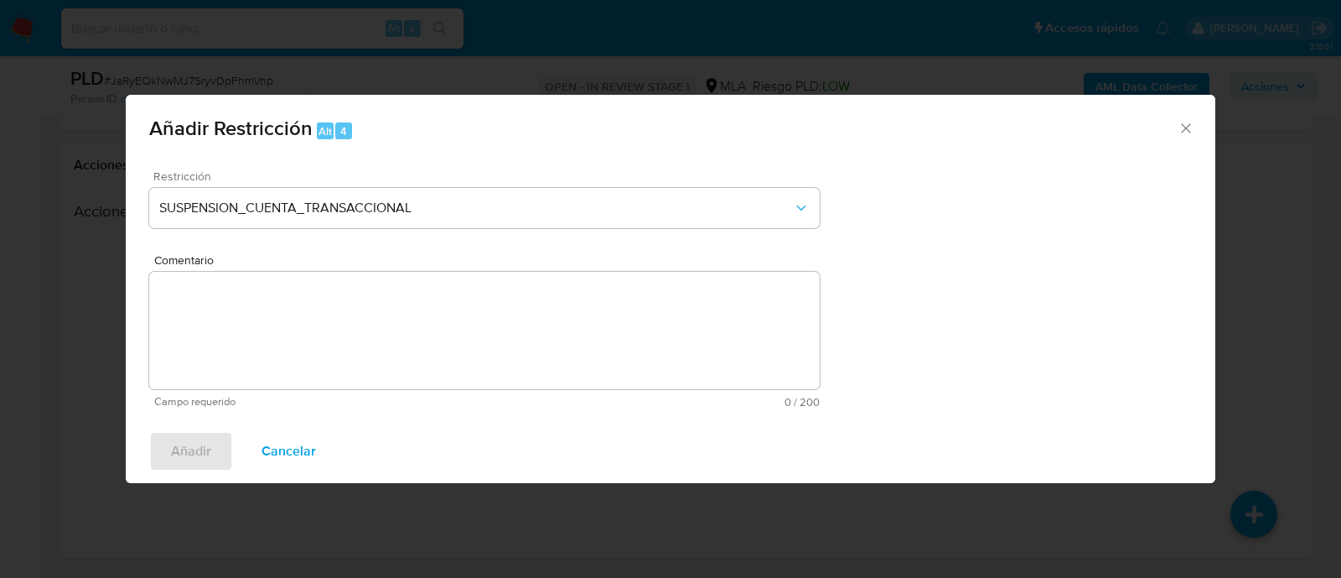
click at [444, 321] on textarea "Comentario" at bounding box center [484, 330] width 671 height 117
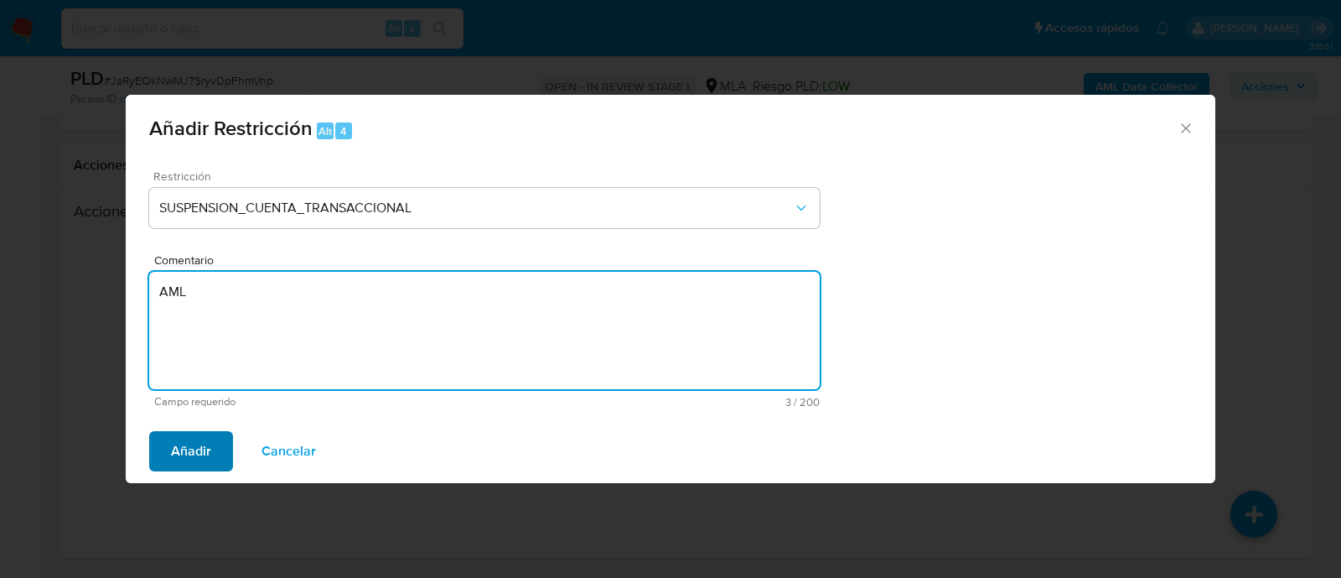
type textarea "AML"
drag, startPoint x: 201, startPoint y: 448, endPoint x: 221, endPoint y: 453, distance: 20.6
click at [202, 448] on span "Añadir" at bounding box center [191, 451] width 40 height 37
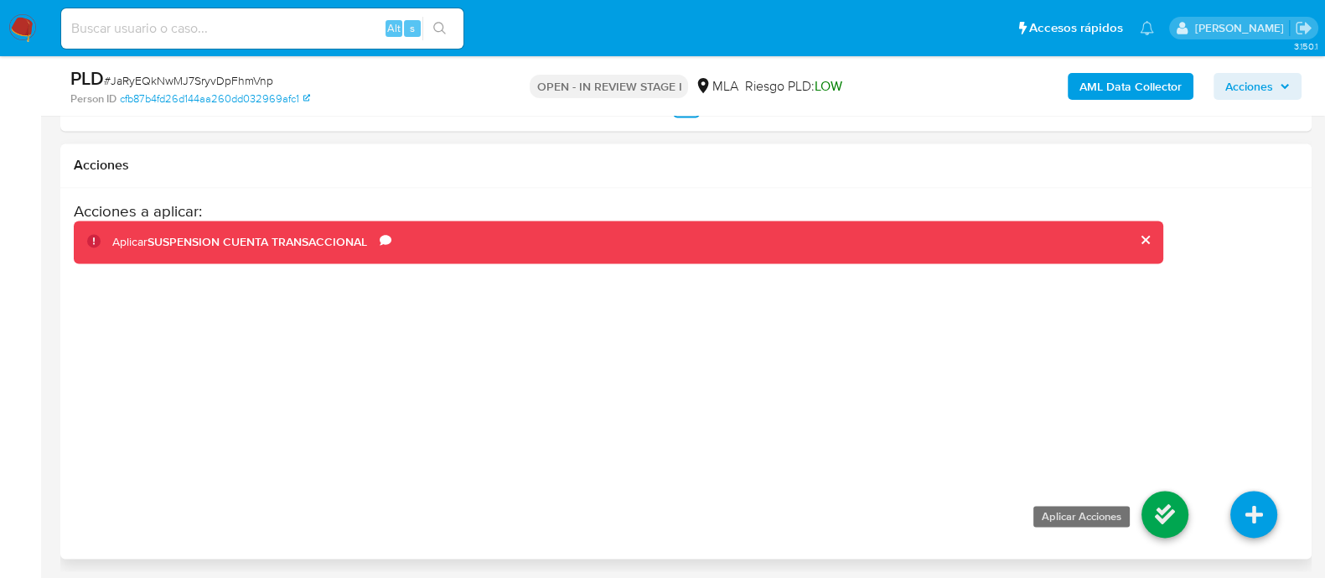
click at [1161, 510] on icon at bounding box center [1165, 513] width 47 height 47
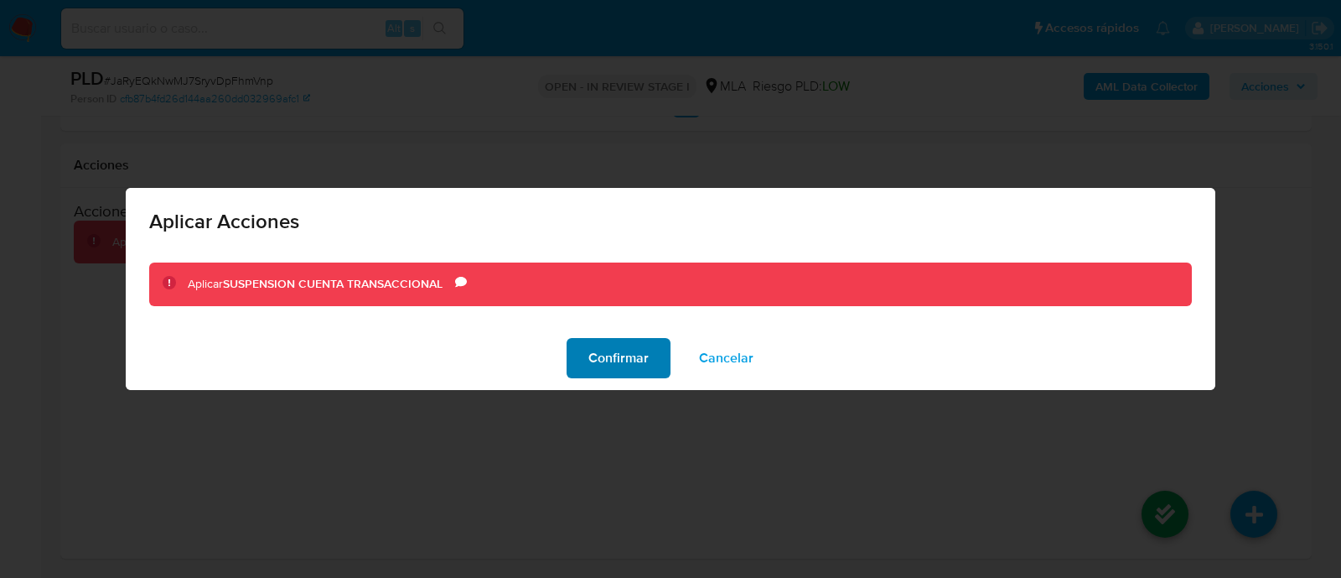
click at [644, 362] on span "Confirmar" at bounding box center [618, 358] width 60 height 37
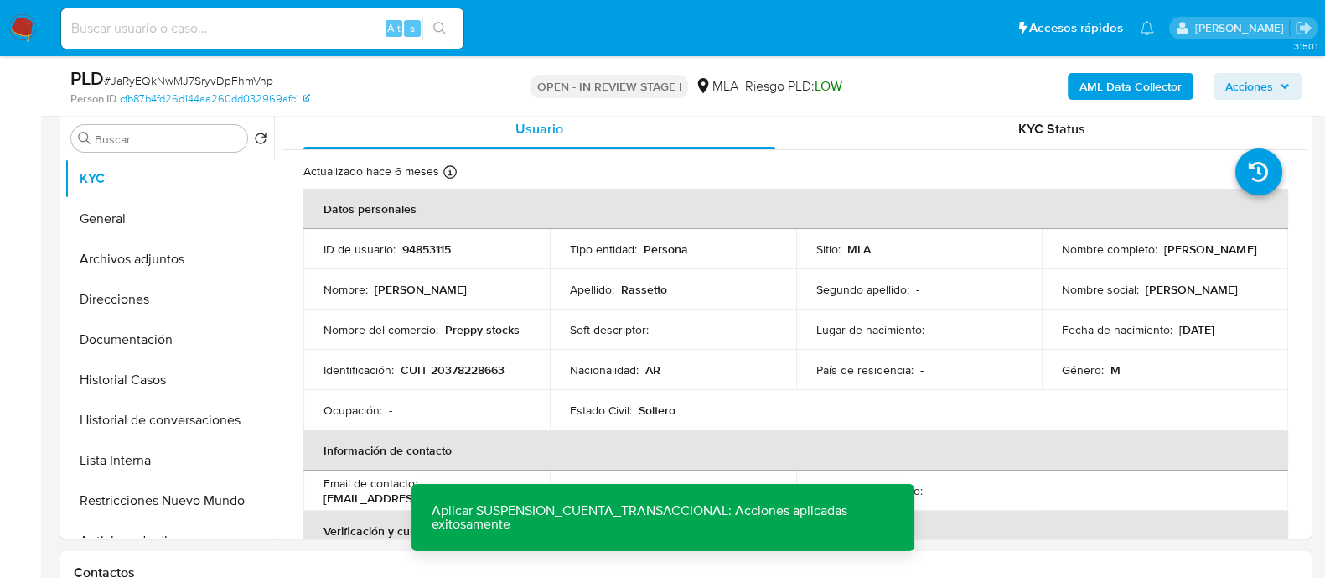
scroll to position [324, 0]
drag, startPoint x: 443, startPoint y: 330, endPoint x: 521, endPoint y: 324, distance: 78.2
click at [521, 324] on div "Nombre del comercio : Preppy stocks" at bounding box center [427, 331] width 206 height 15
copy p "Preppy stocks"
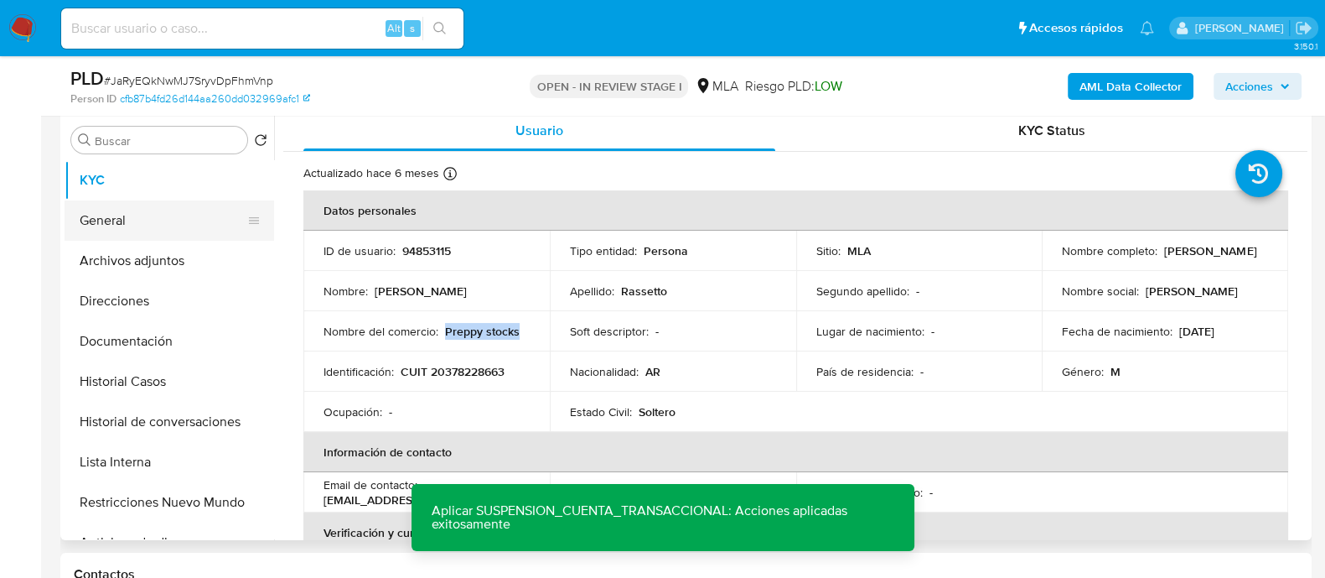
click at [163, 229] on button "General" at bounding box center [163, 220] width 196 height 40
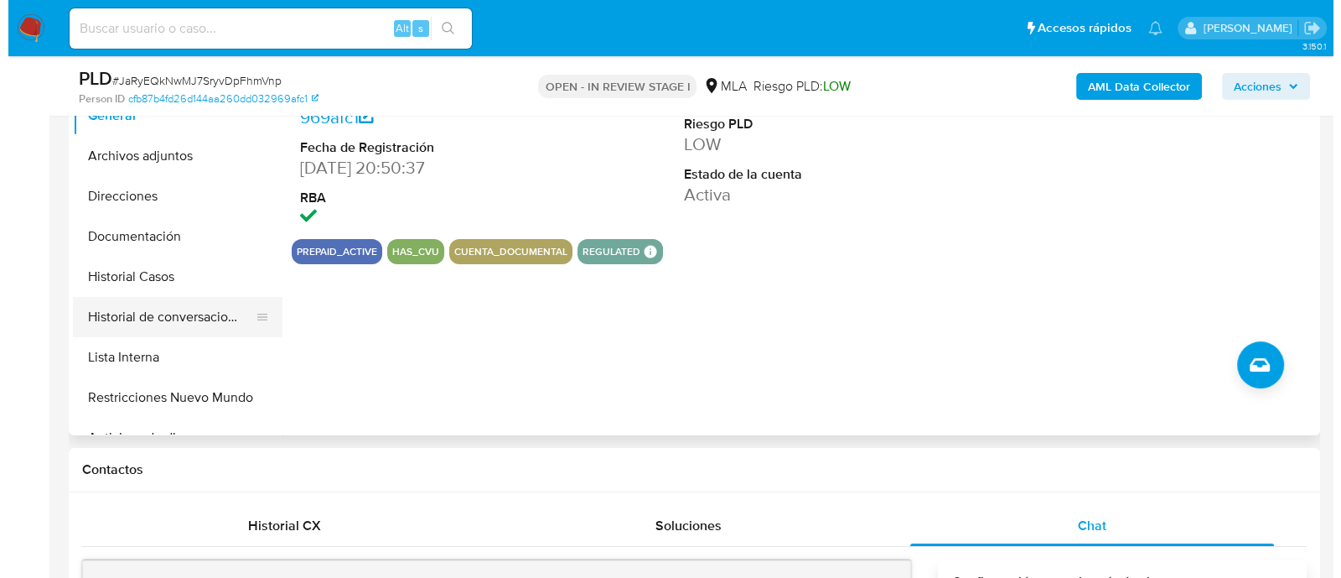
scroll to position [220, 0]
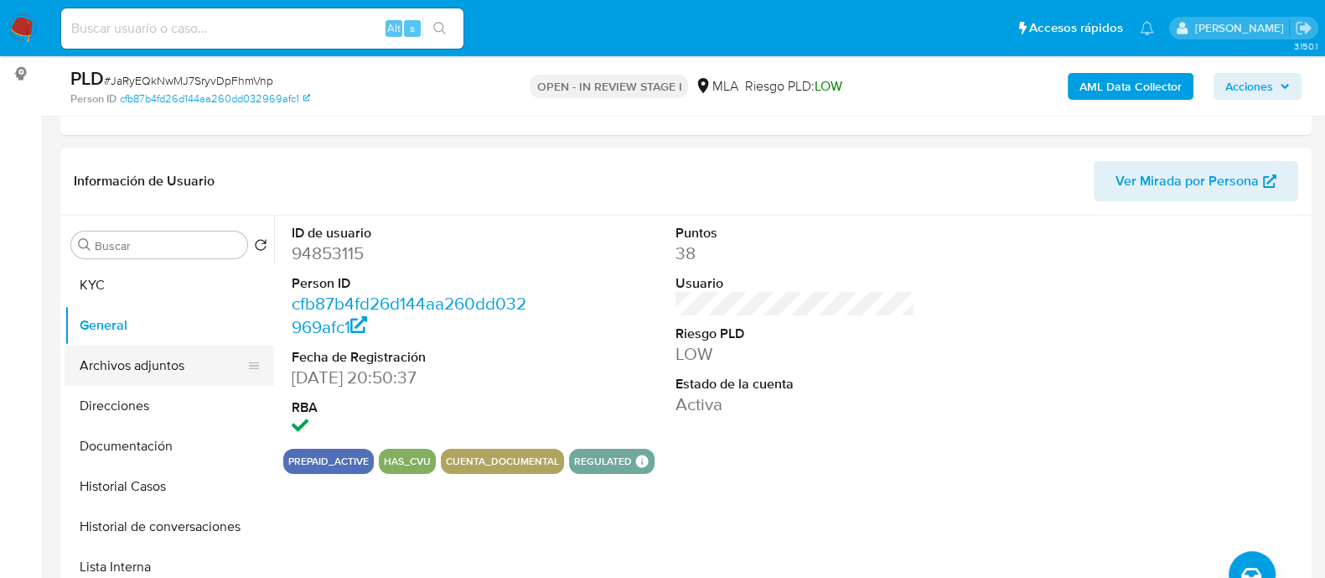
click at [191, 367] on button "Archivos adjuntos" at bounding box center [163, 365] width 196 height 40
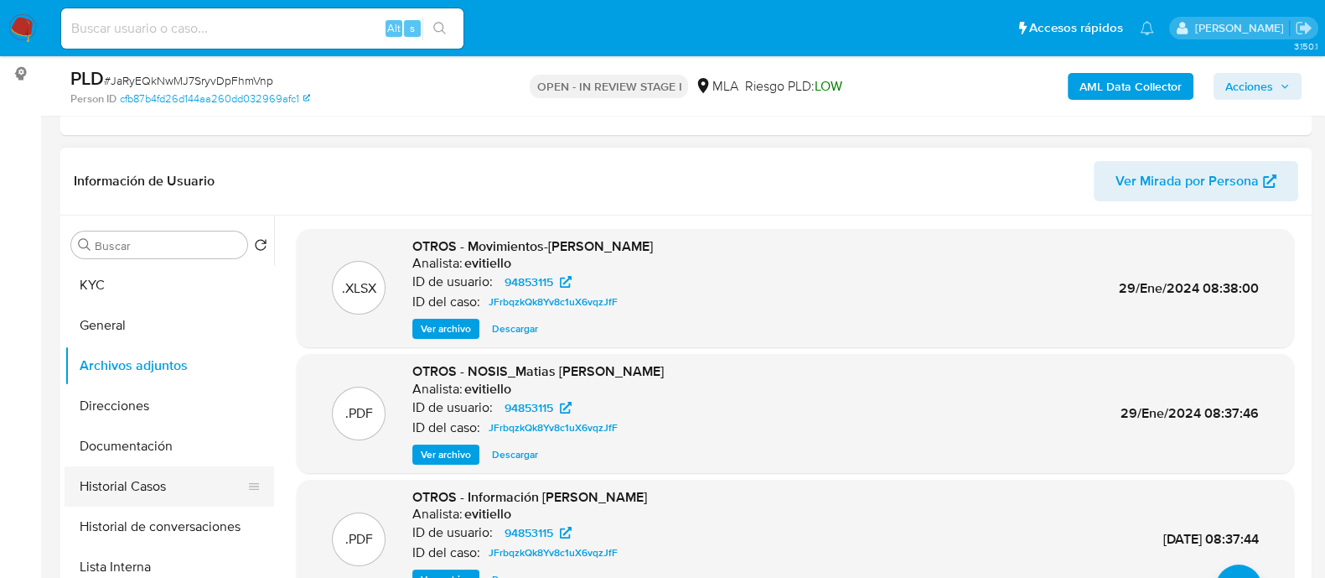
click at [172, 479] on button "Historial Casos" at bounding box center [163, 486] width 196 height 40
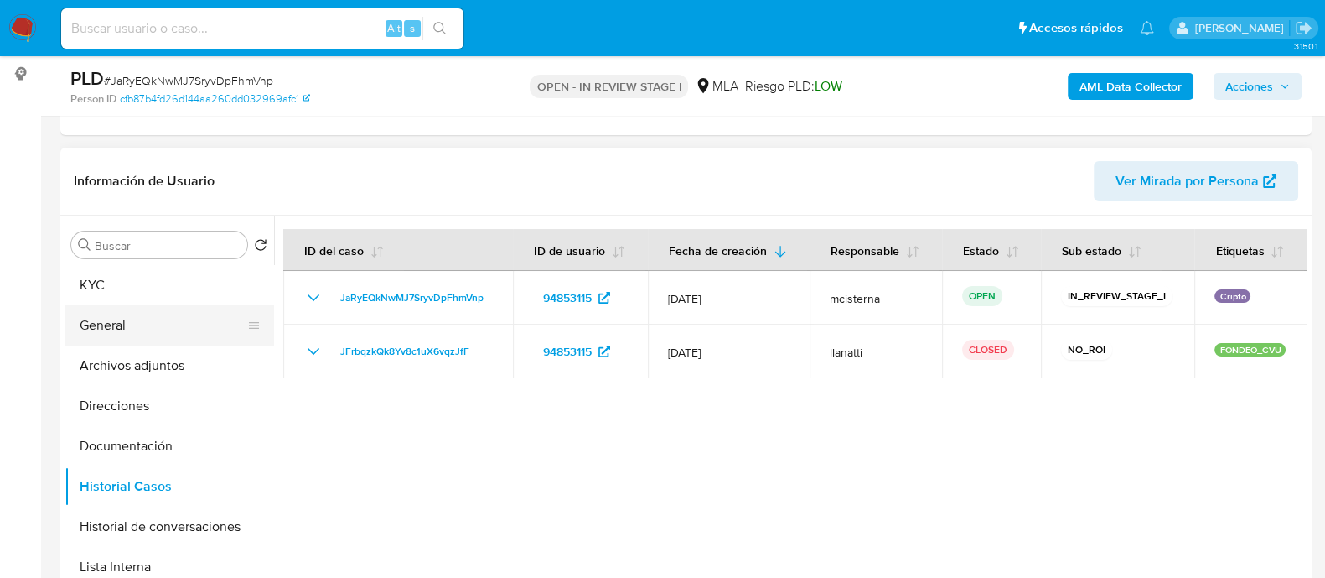
click at [189, 306] on button "General" at bounding box center [163, 325] width 196 height 40
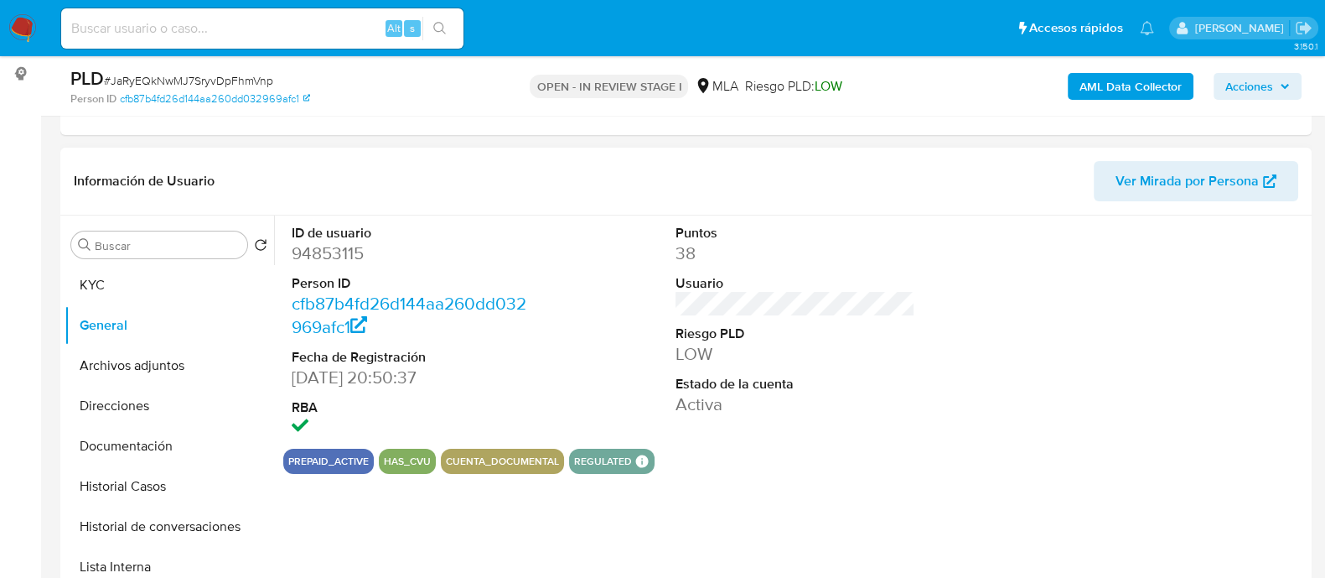
click at [345, 257] on dd "94853115" at bounding box center [412, 252] width 240 height 23
copy dd "94853115"
click at [158, 360] on button "Archivos adjuntos" at bounding box center [163, 365] width 196 height 40
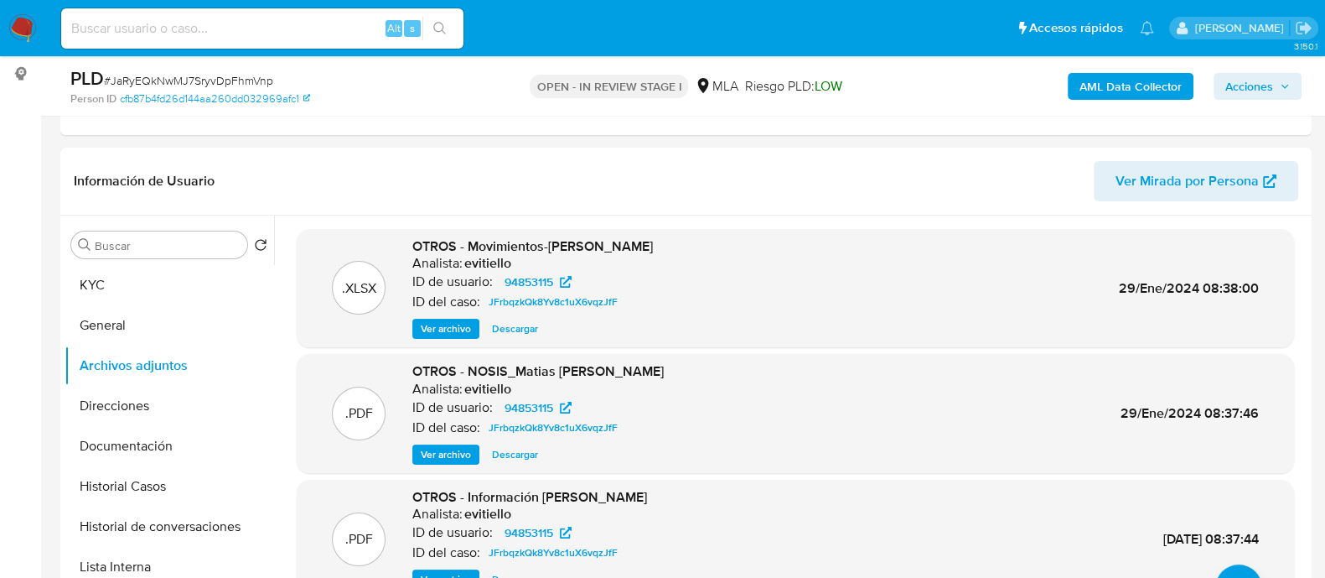
click at [1131, 79] on b "AML Data Collector" at bounding box center [1131, 86] width 102 height 27
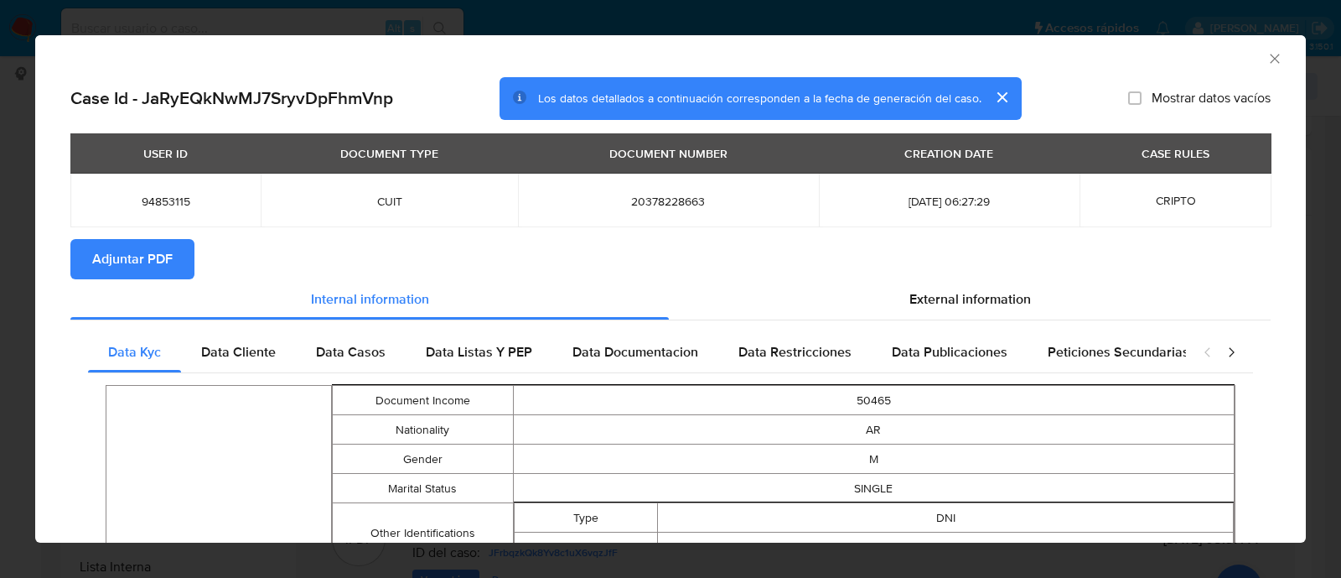
click at [185, 272] on button "Adjuntar PDF" at bounding box center [132, 259] width 124 height 40
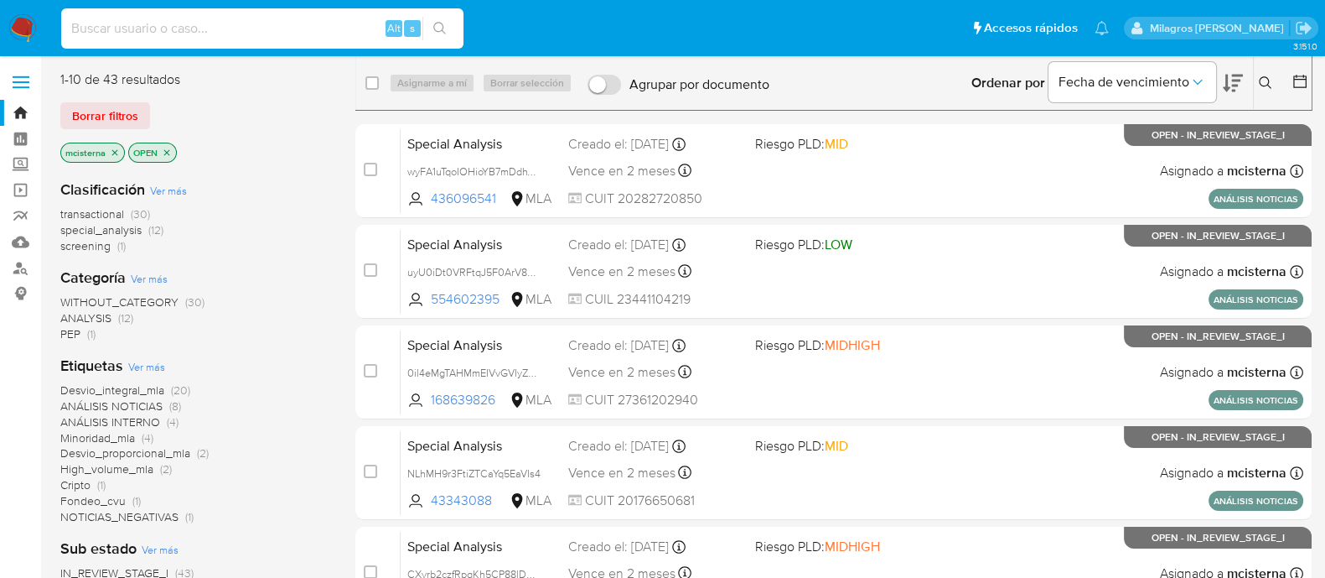
click at [280, 23] on input at bounding box center [262, 29] width 402 height 22
paste input "JaRyEQkNwMJ7SryvDpFhmVnp"
type input "JaRyEQkNwMJ7SryvDpFhmVnp"
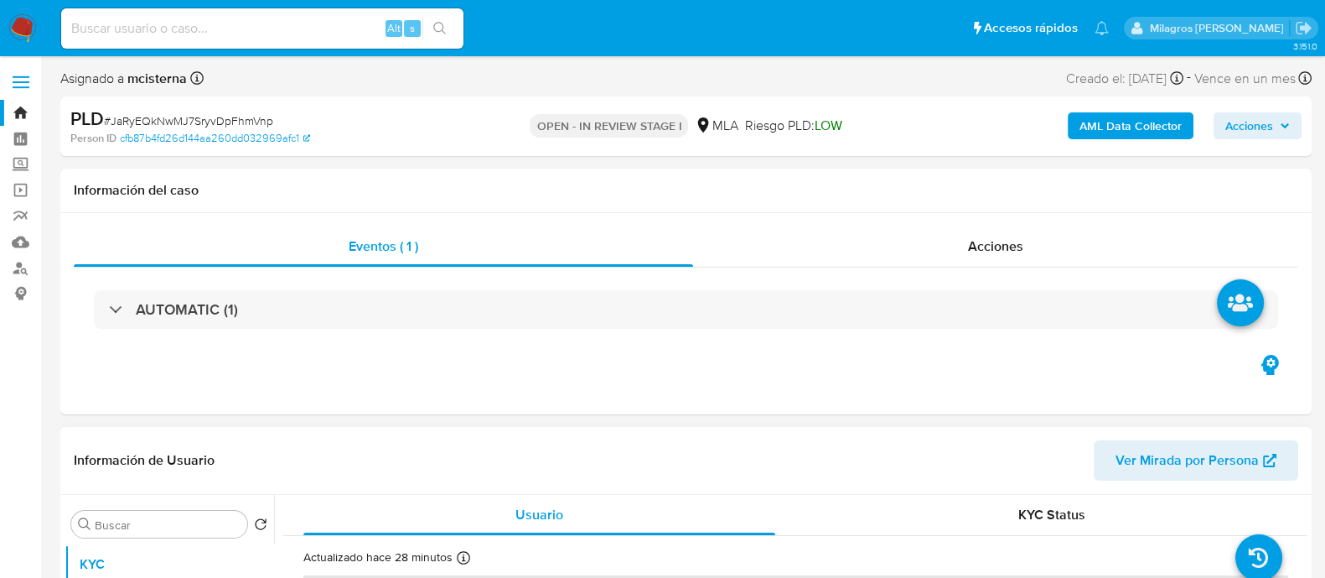
select select "10"
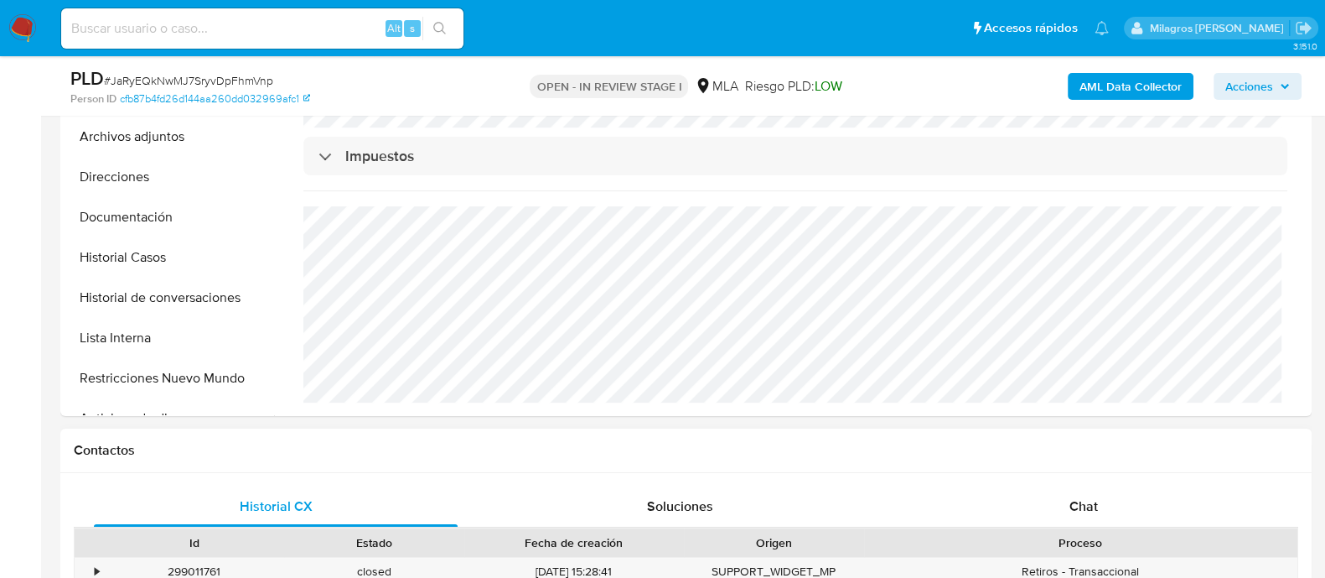
scroll to position [524, 0]
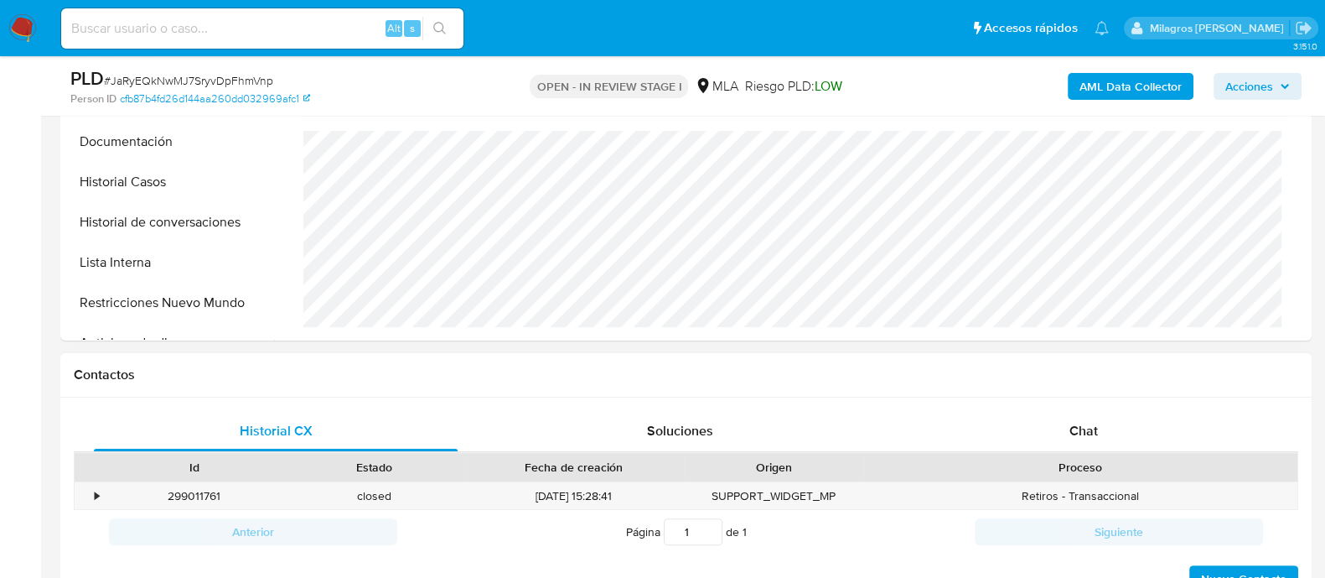
click at [1053, 455] on div "Proceso" at bounding box center [1080, 467] width 433 height 29
click at [1019, 438] on div "Chat" at bounding box center [1084, 431] width 364 height 40
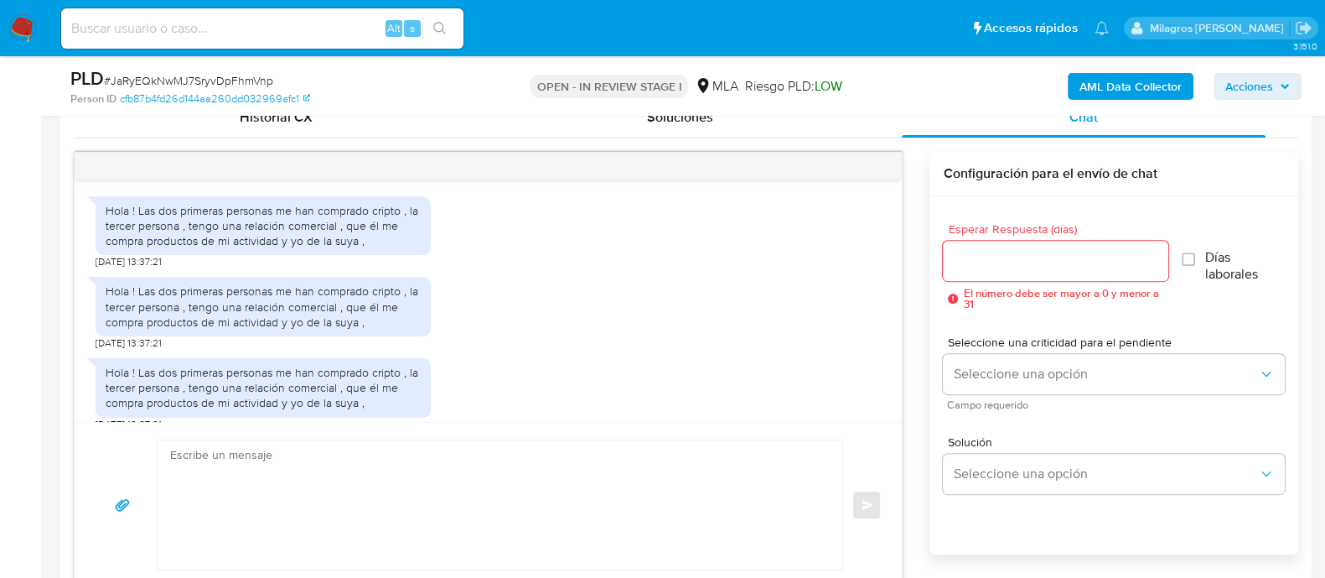
scroll to position [1395, 0]
